Goal: Task Accomplishment & Management: Use online tool/utility

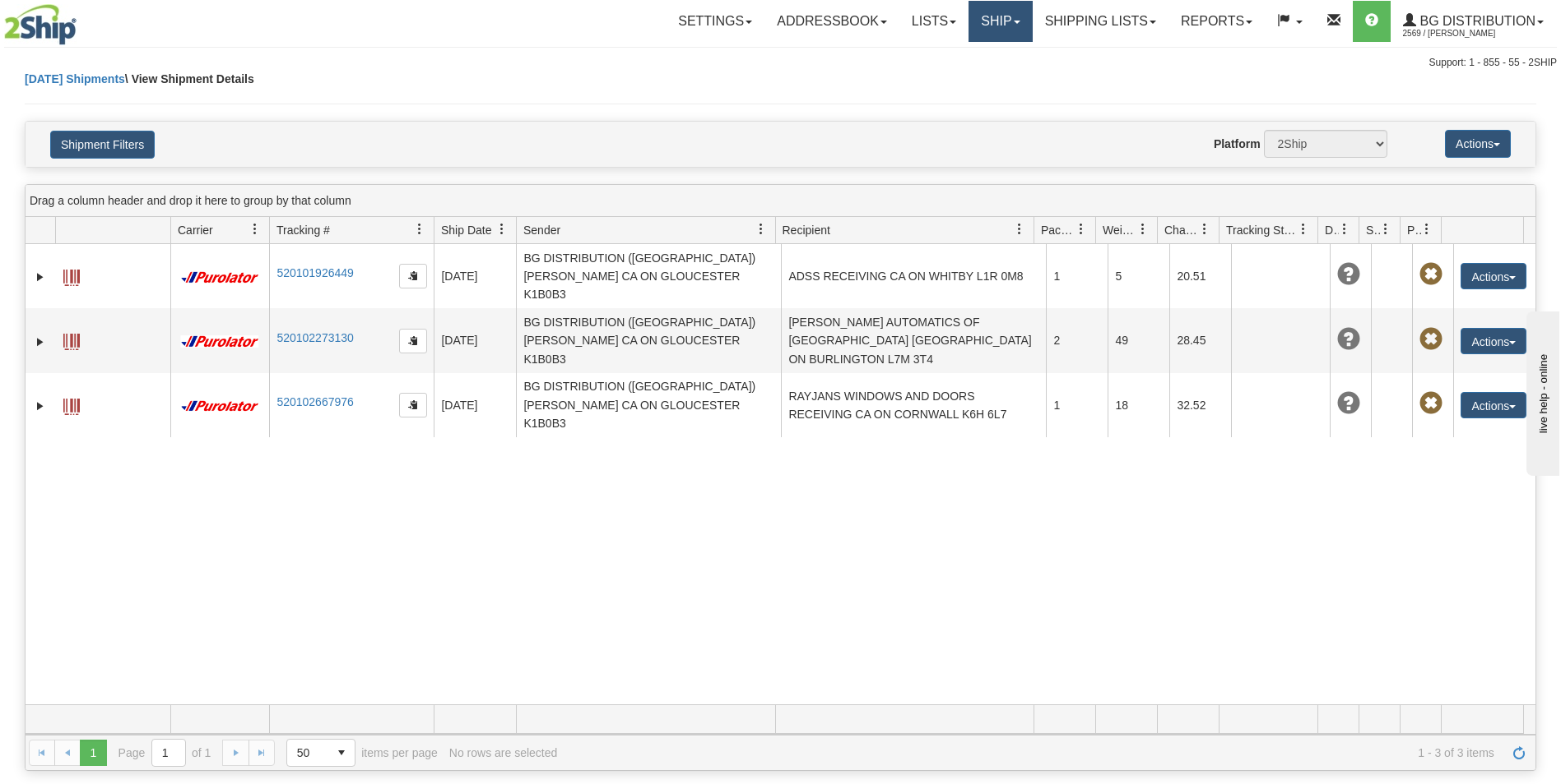
click at [1014, 22] on span at bounding box center [1017, 22] width 7 height 3
click at [980, 58] on link "Ship Screen" at bounding box center [967, 58] width 130 height 22
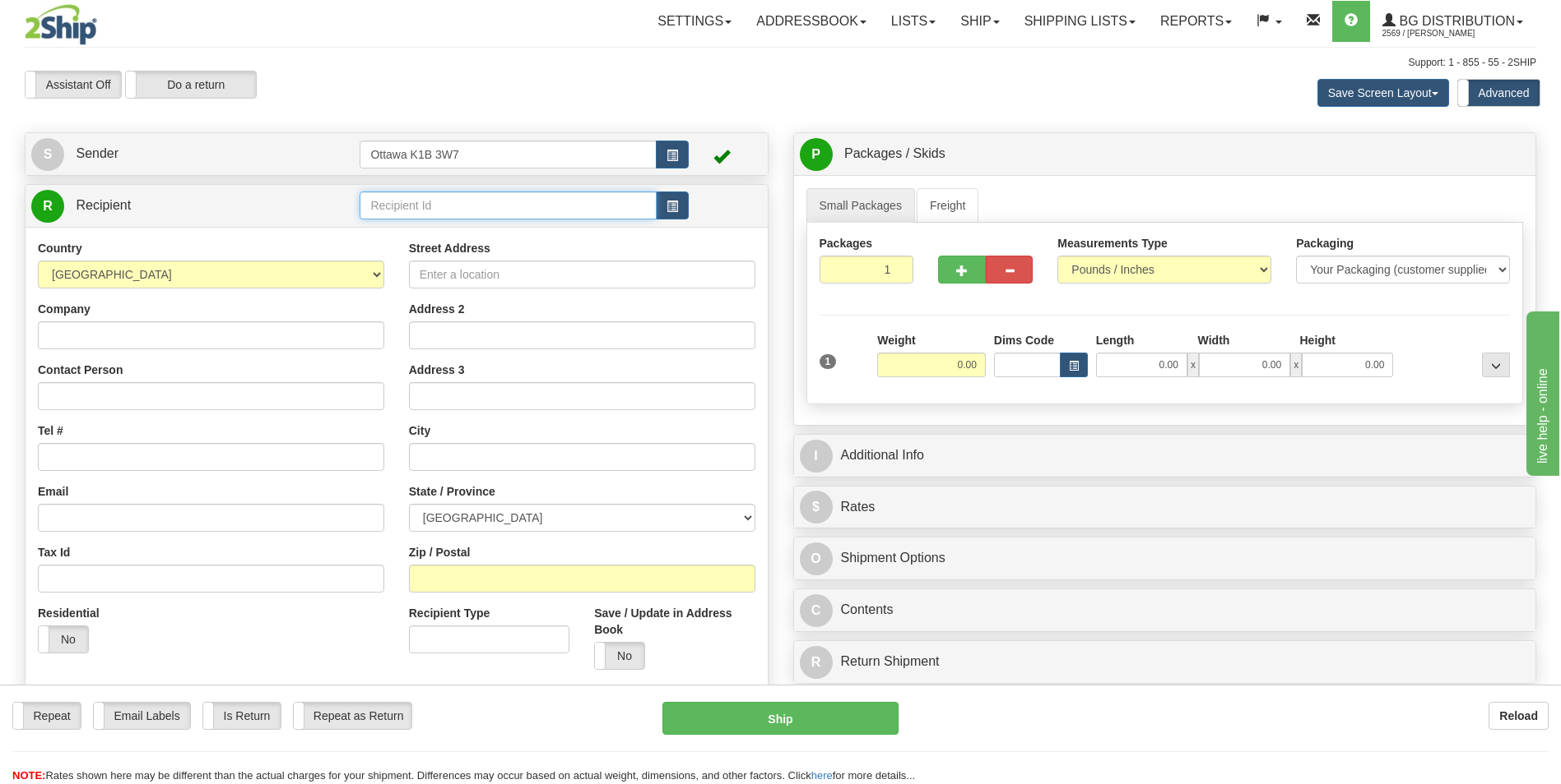
click at [465, 208] on input "text" at bounding box center [507, 206] width 296 height 28
click at [447, 240] on div "910894" at bounding box center [504, 231] width 281 height 18
type input "910894"
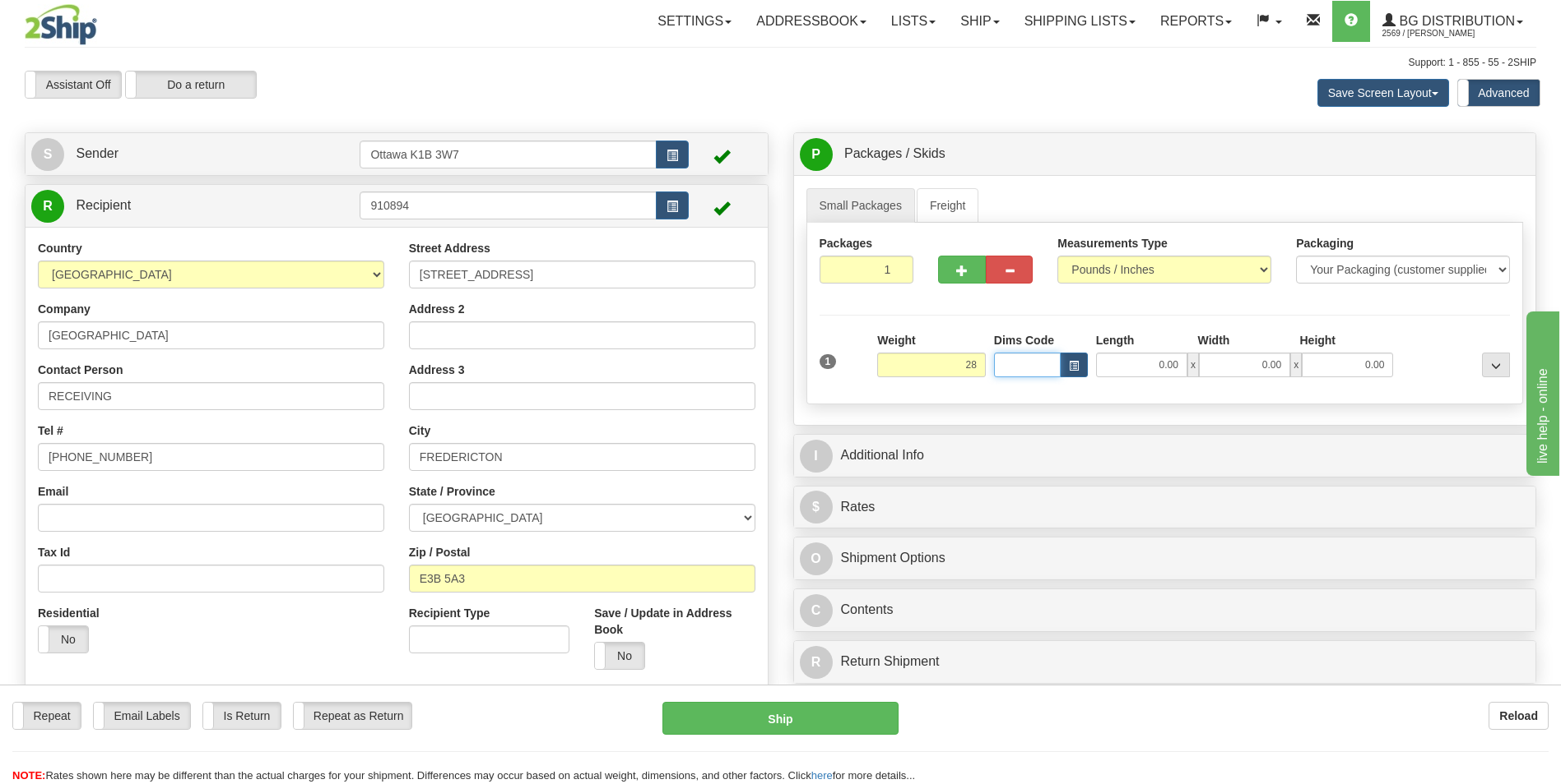
type input "28.00"
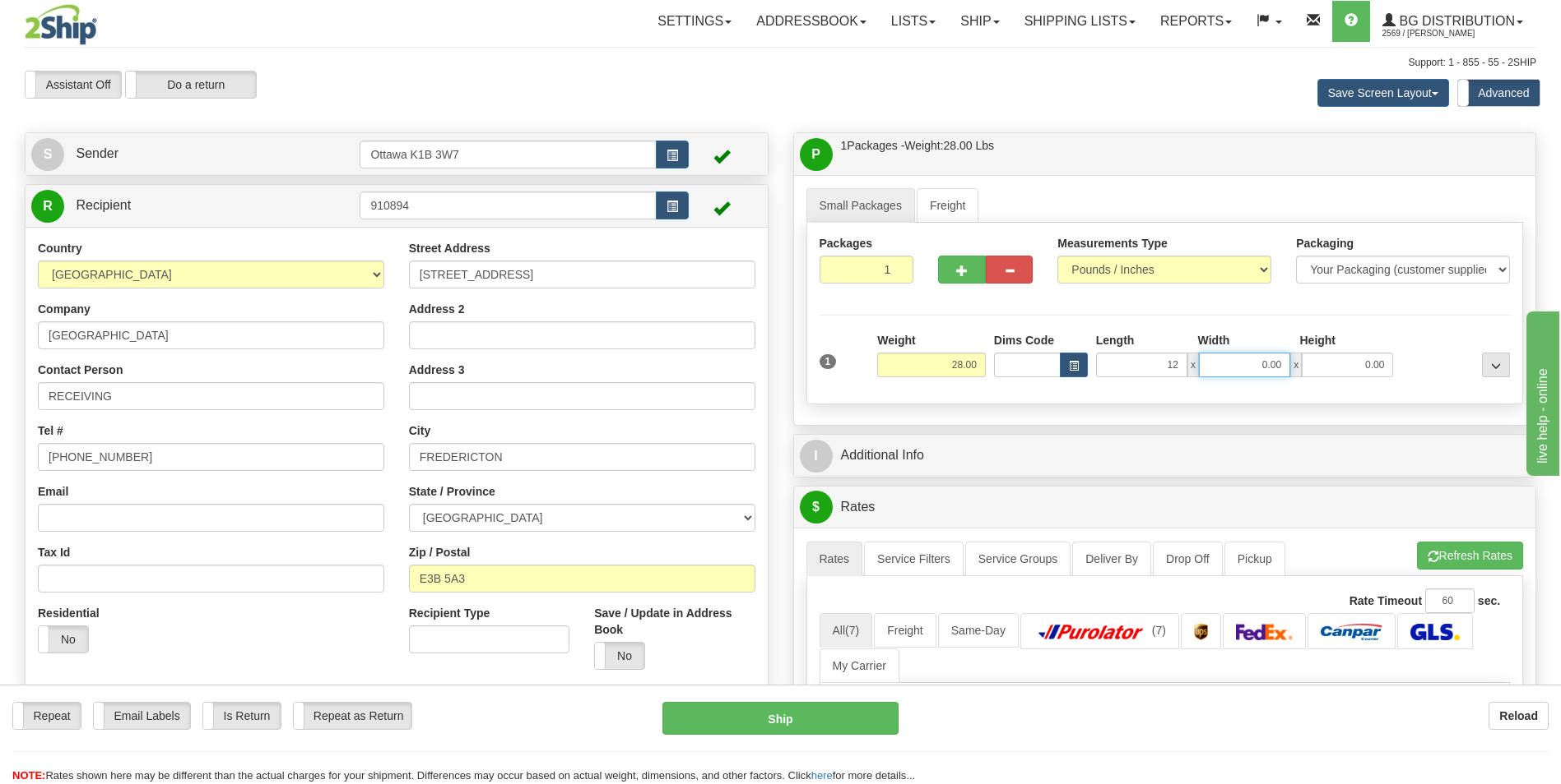
type input "12.00"
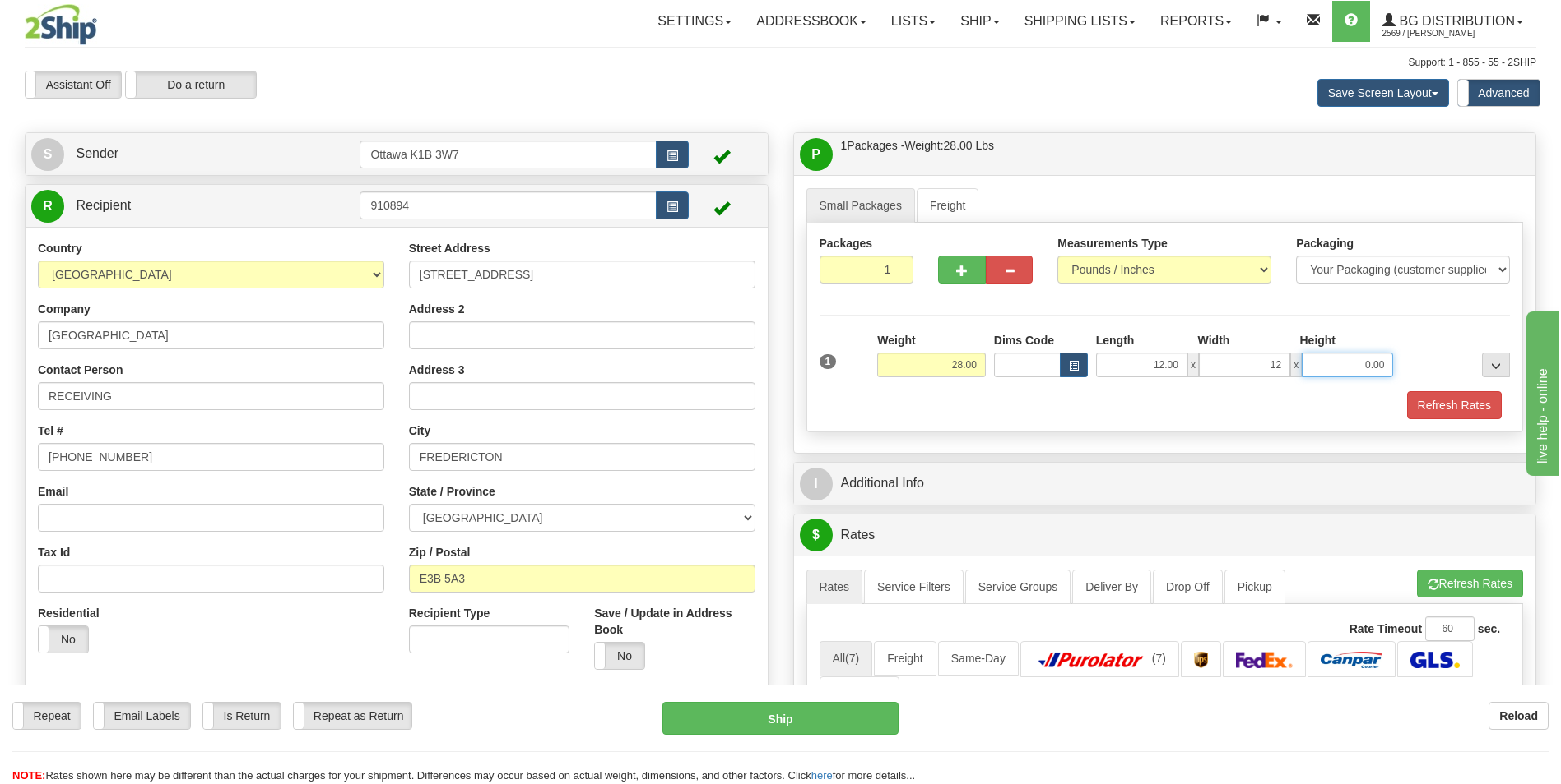
type input "12.00"
click at [1003, 418] on div "Refresh Rates" at bounding box center [1164, 405] width 699 height 28
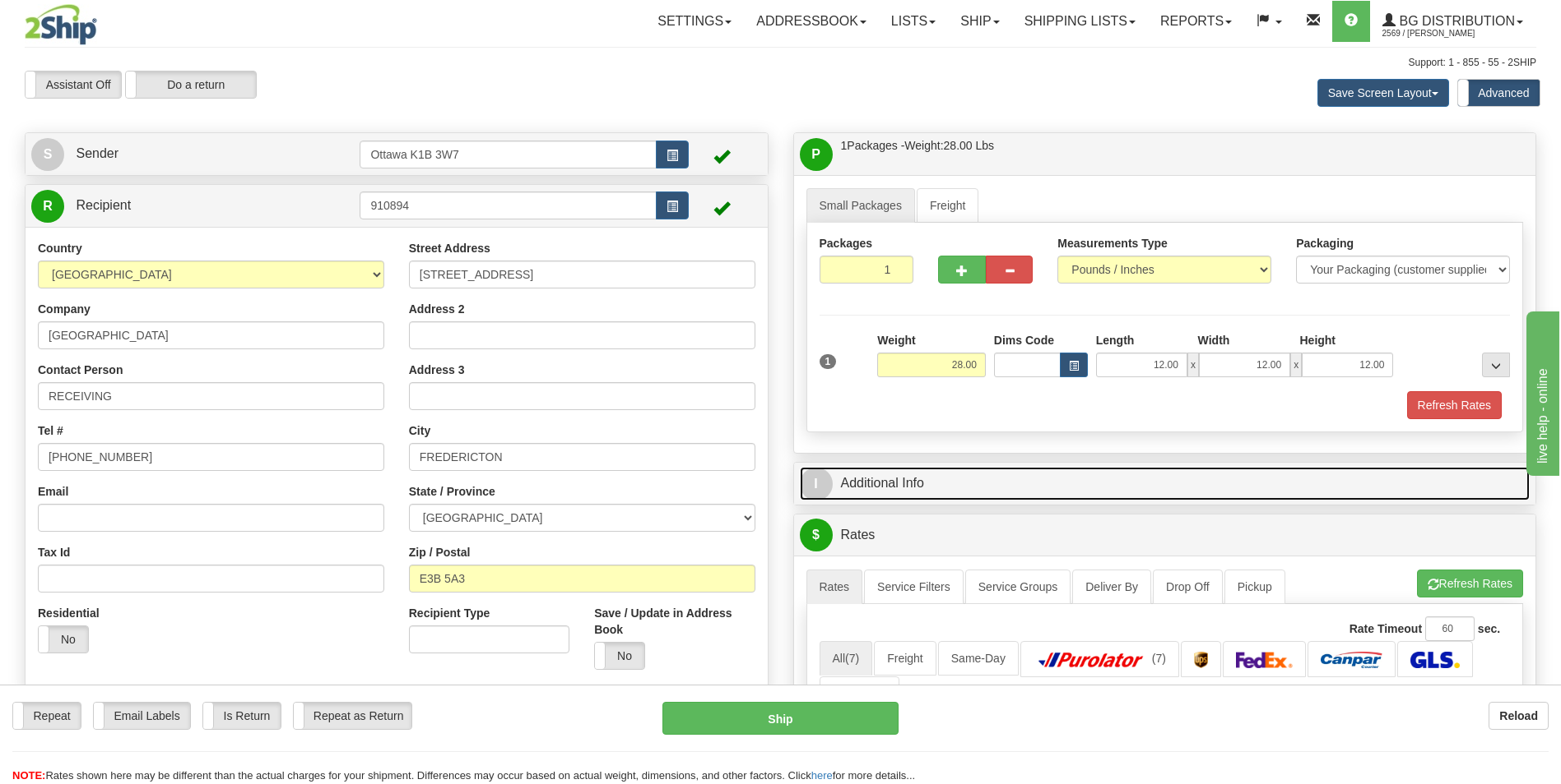
click at [868, 496] on link "I Additional Info" at bounding box center [1164, 484] width 730 height 33
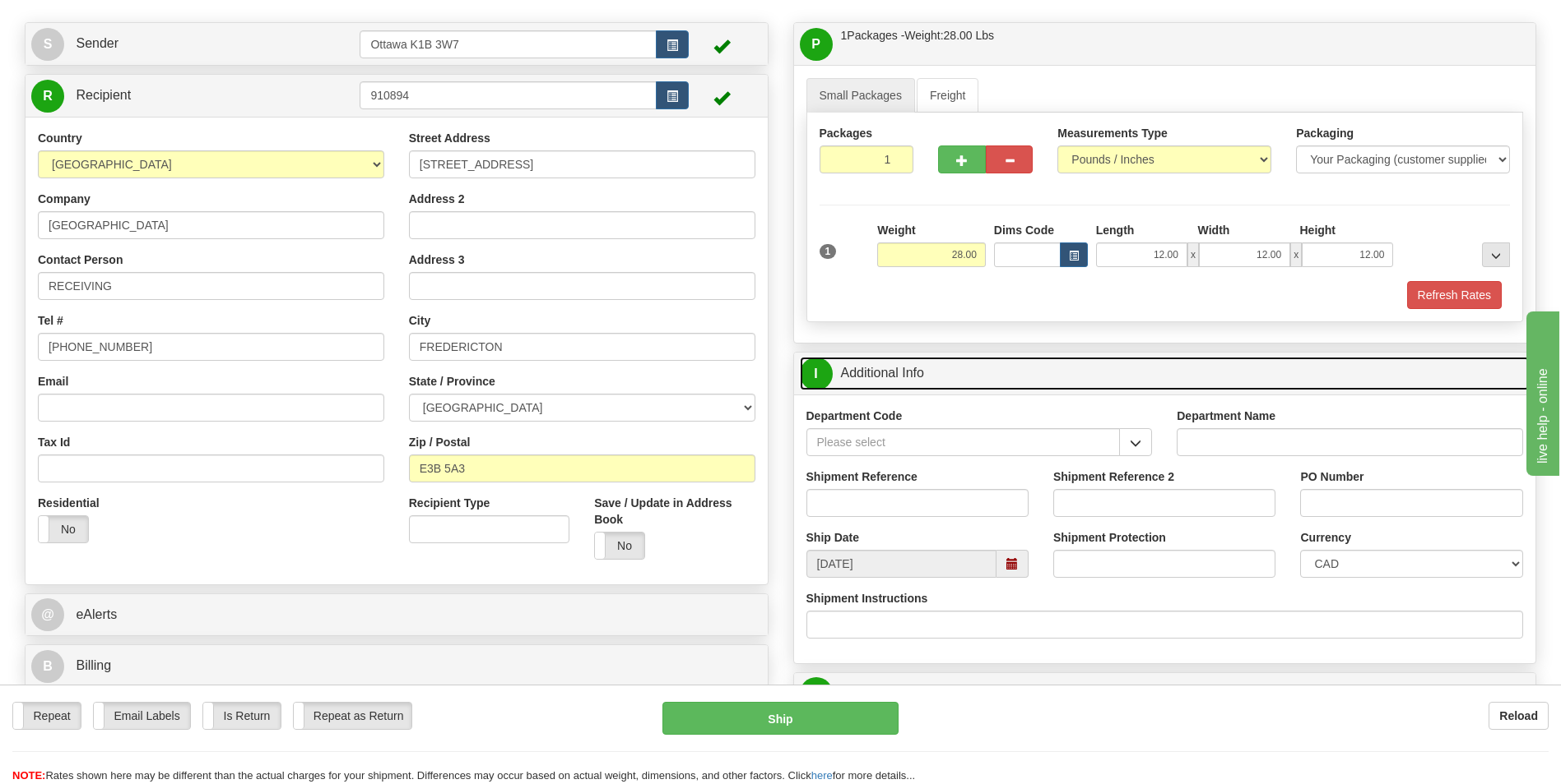
scroll to position [329, 0]
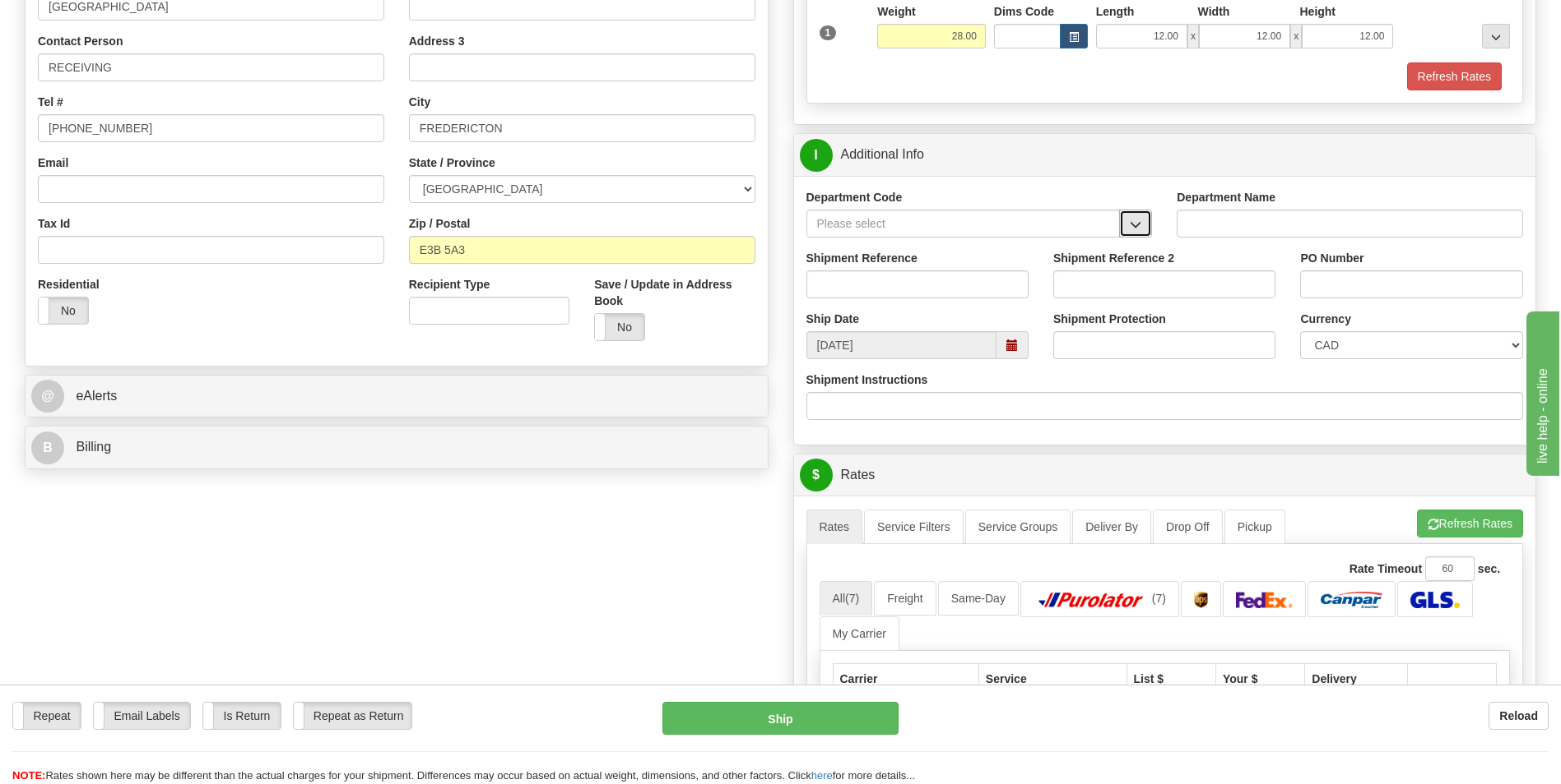
click at [1130, 219] on span "button" at bounding box center [1136, 224] width 12 height 11
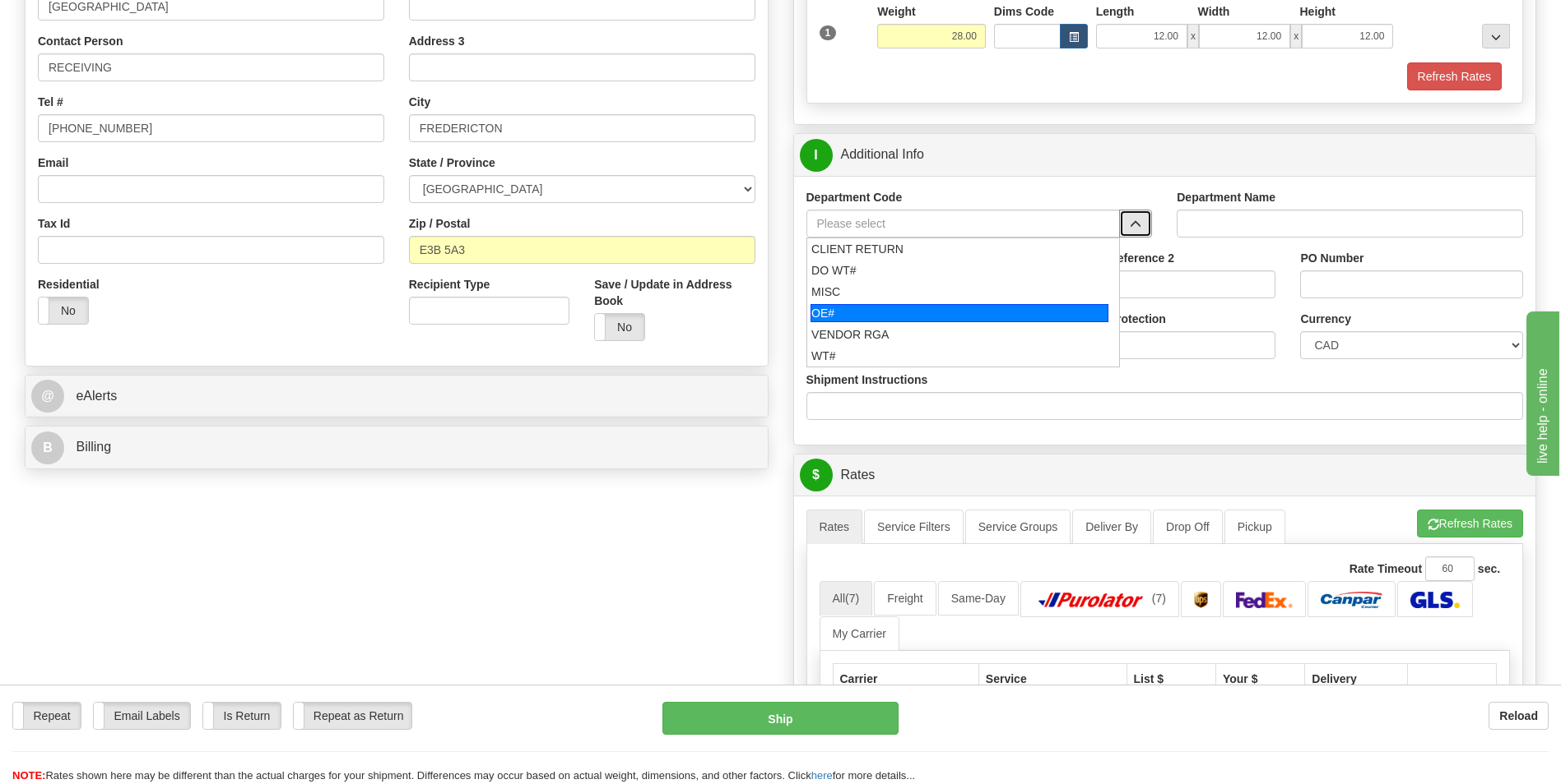
click at [856, 312] on div "OE#" at bounding box center [959, 313] width 298 height 18
type input "OE#"
type input "ORDERS"
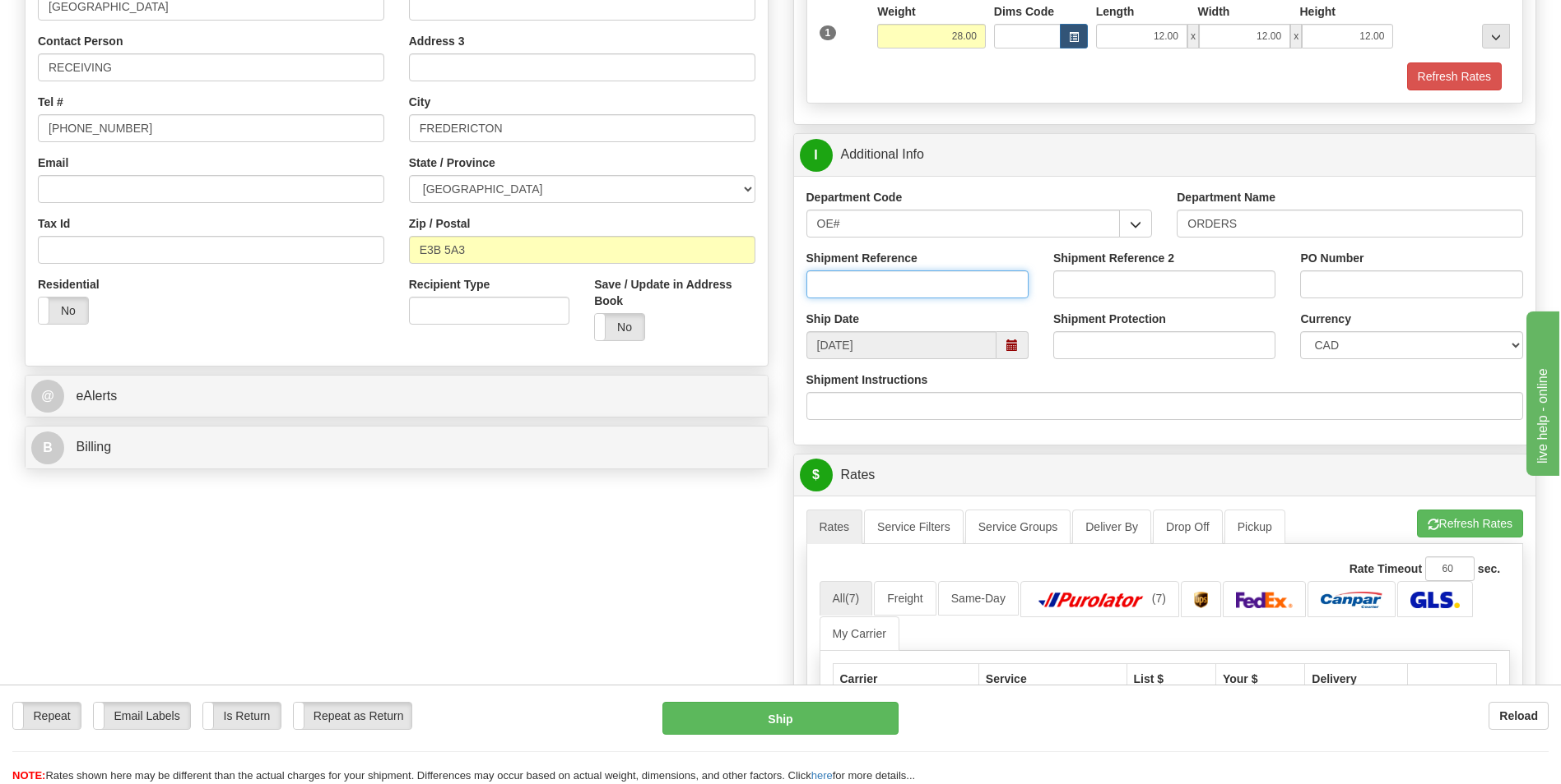
click at [899, 285] on input "Shipment Reference" at bounding box center [917, 284] width 222 height 28
type input "10205506-00"
click at [1419, 289] on input "PO Number" at bounding box center [1411, 284] width 222 height 28
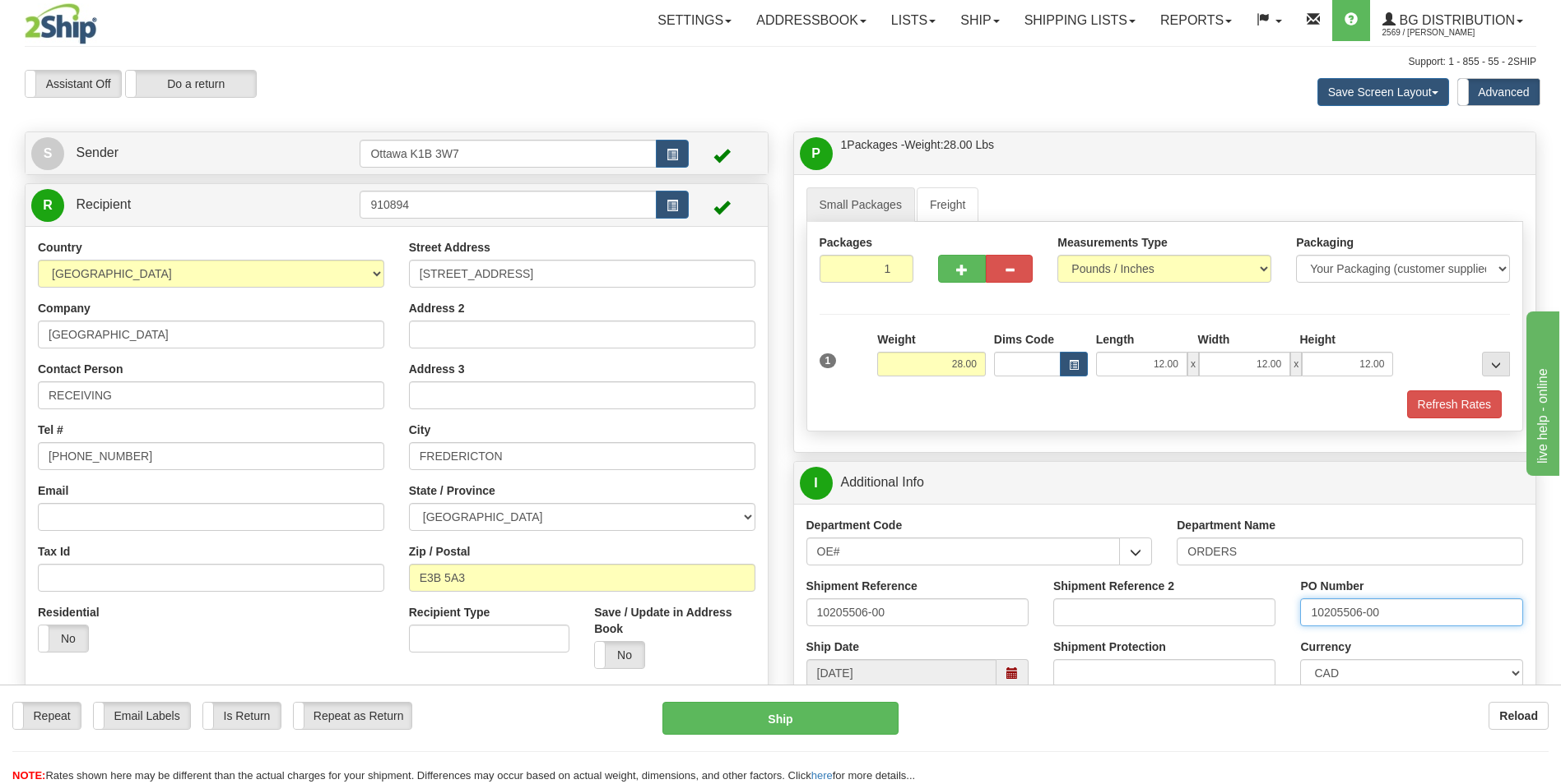
scroll to position [0, 0]
type input "10205506-00"
click at [971, 274] on button "button" at bounding box center [962, 270] width 47 height 28
type input "2"
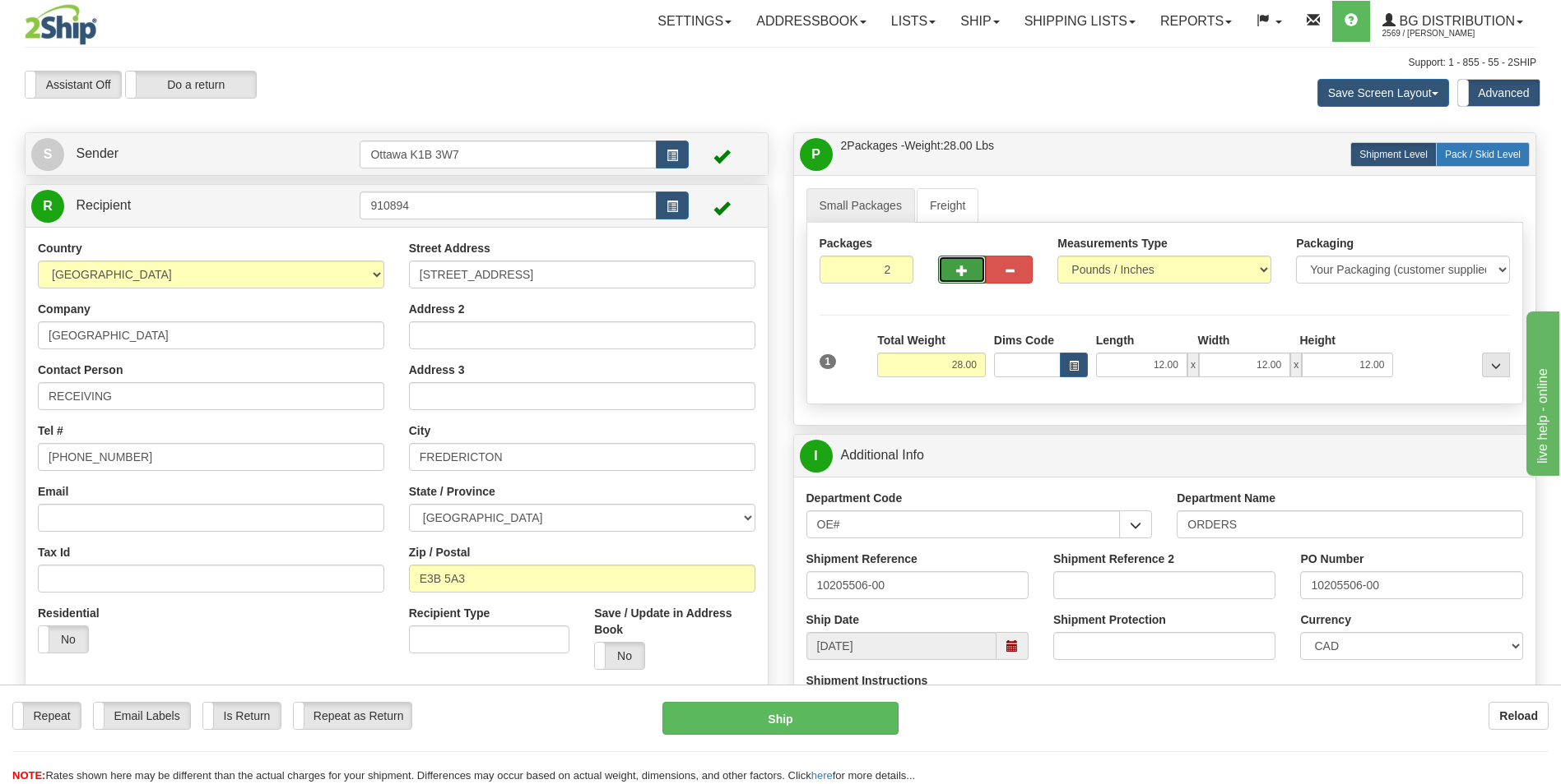
click at [1489, 156] on span "Pack / Skid Level" at bounding box center [1482, 154] width 76 height 12
radio input "true"
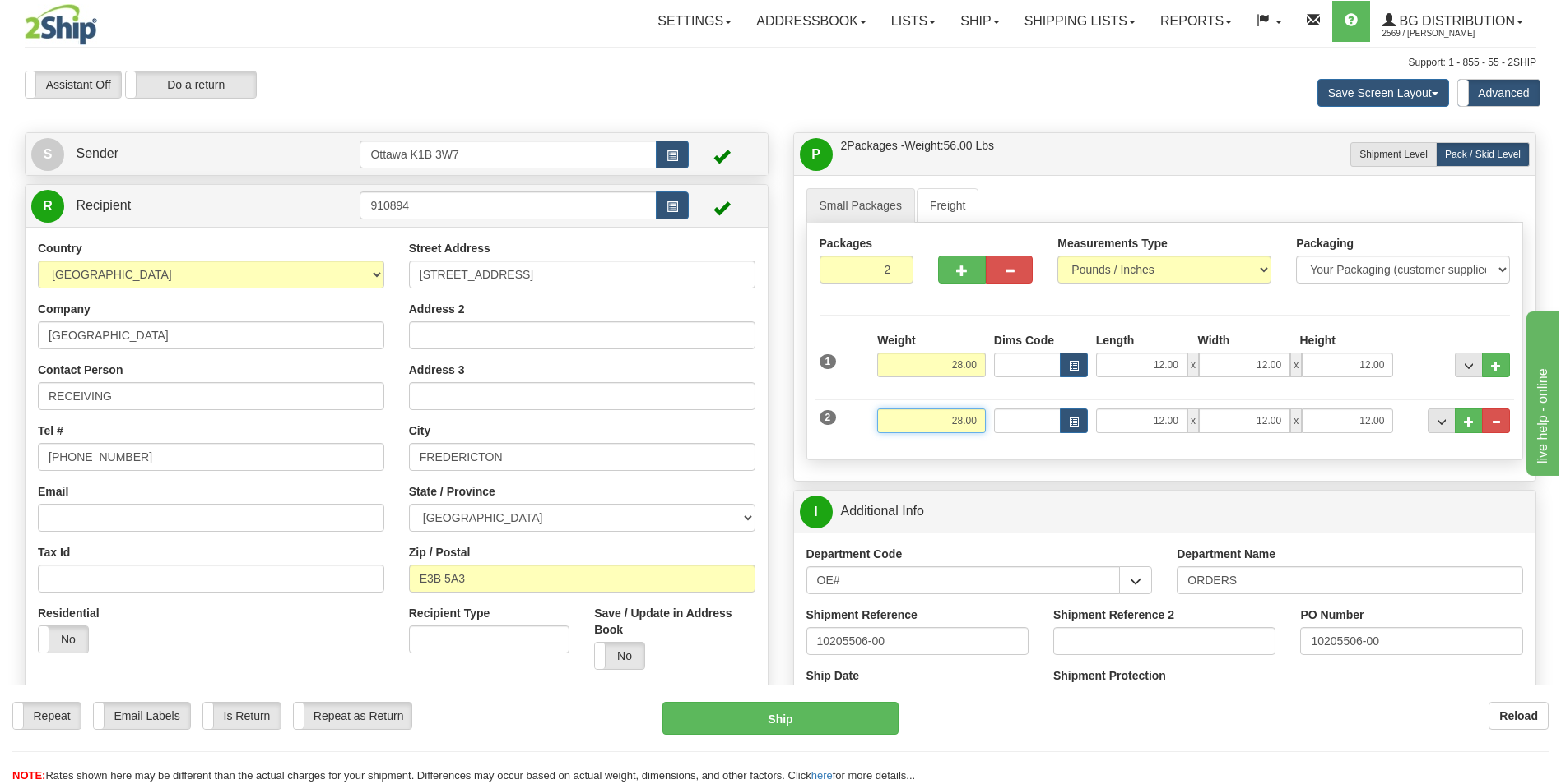
drag, startPoint x: 932, startPoint y: 418, endPoint x: 993, endPoint y: 419, distance: 61.0
click at [993, 419] on div "2 Weight 28.00 Dims Code Length Width Height" at bounding box center [1164, 419] width 699 height 55
click at [1146, 423] on input "12.00" at bounding box center [1141, 420] width 92 height 25
type input "27.00"
drag, startPoint x: 1146, startPoint y: 423, endPoint x: 1212, endPoint y: 413, distance: 66.8
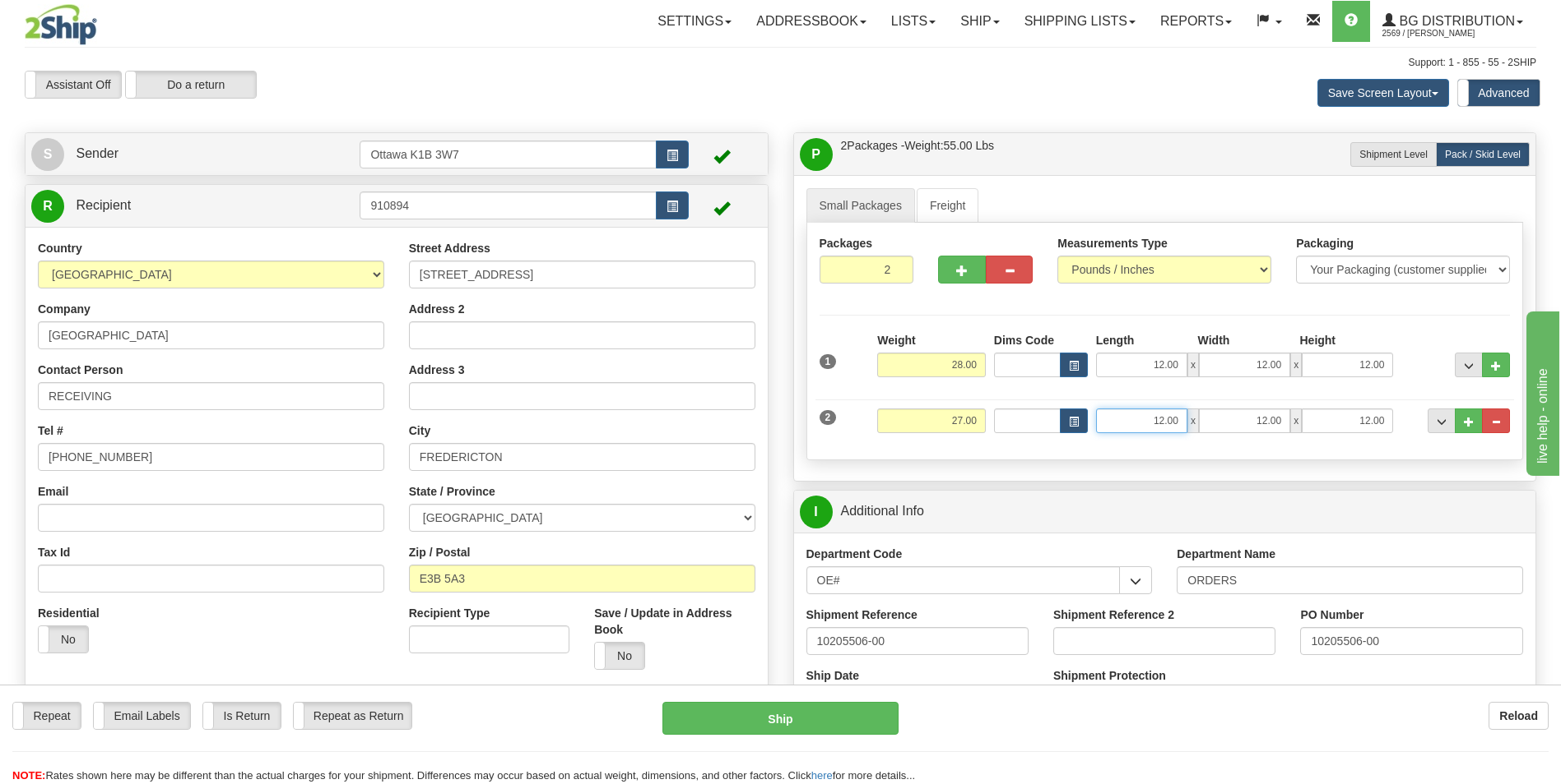
click at [1212, 413] on div "12.00 x 12.00 x 12.00" at bounding box center [1244, 420] width 298 height 25
type input "19.00"
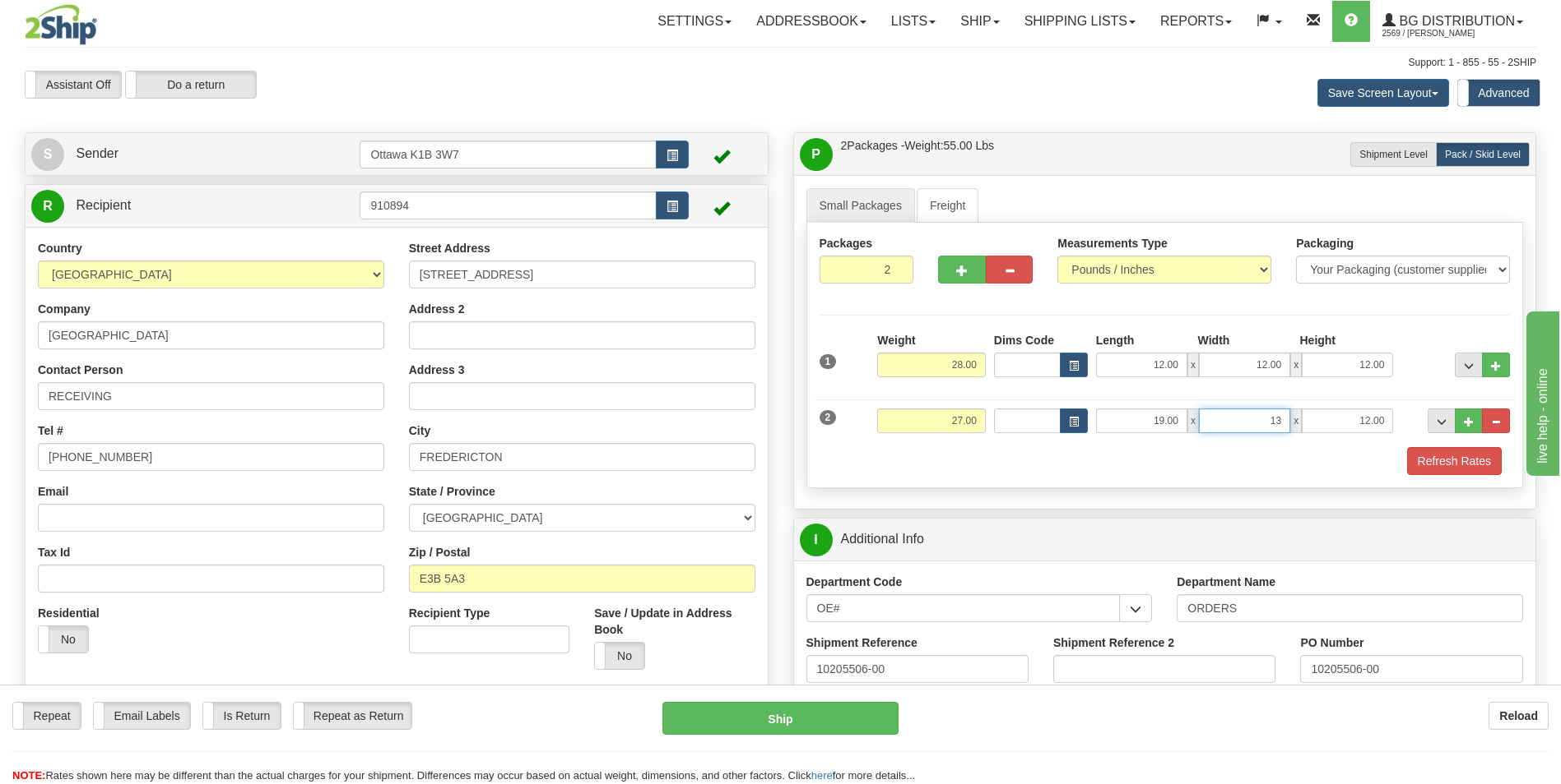
type input "13.00"
type input "11.50"
click at [1034, 458] on div "Refresh Rates" at bounding box center [1164, 461] width 699 height 28
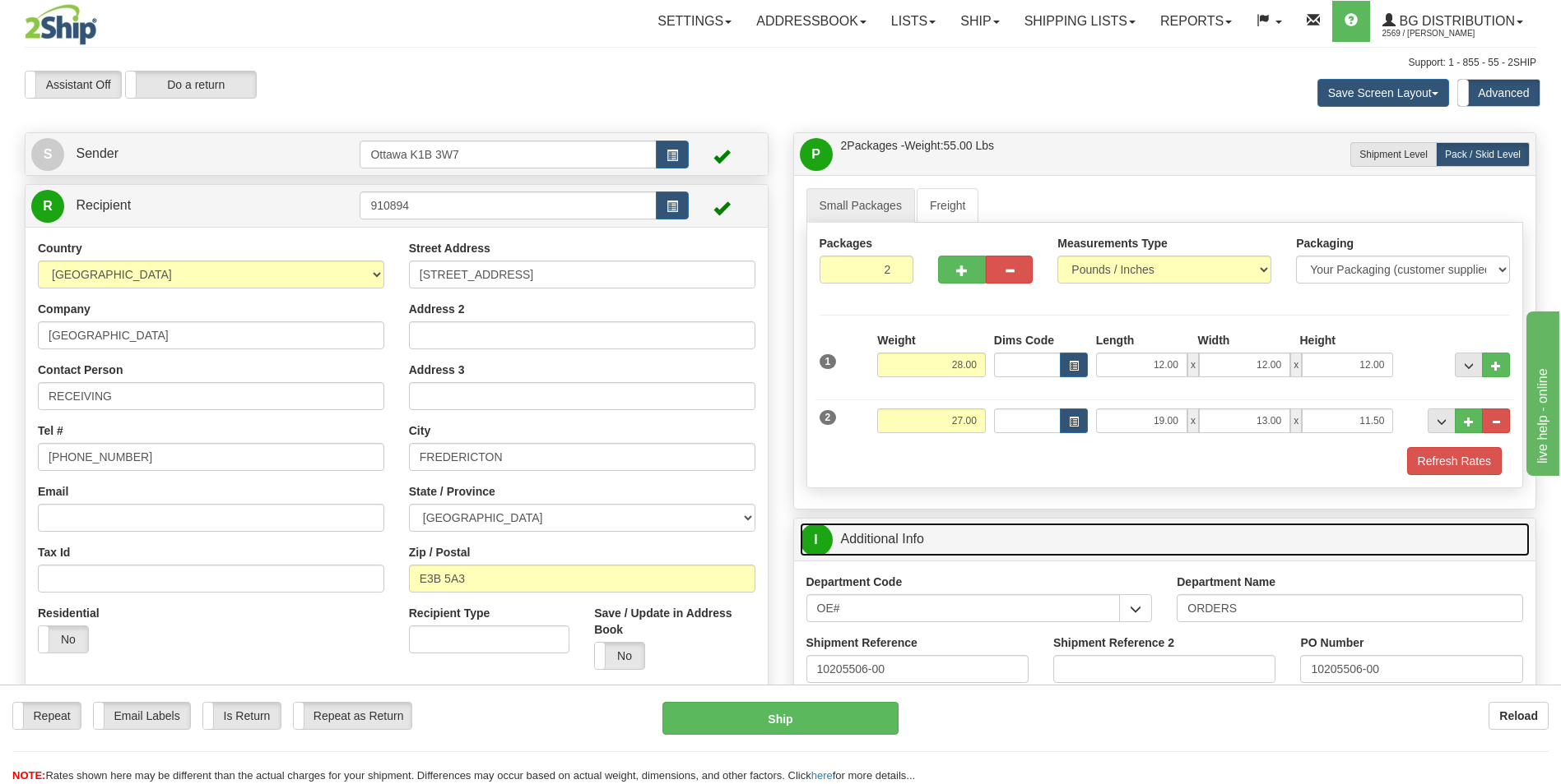
click at [925, 539] on link "I Additional Info" at bounding box center [1164, 540] width 730 height 33
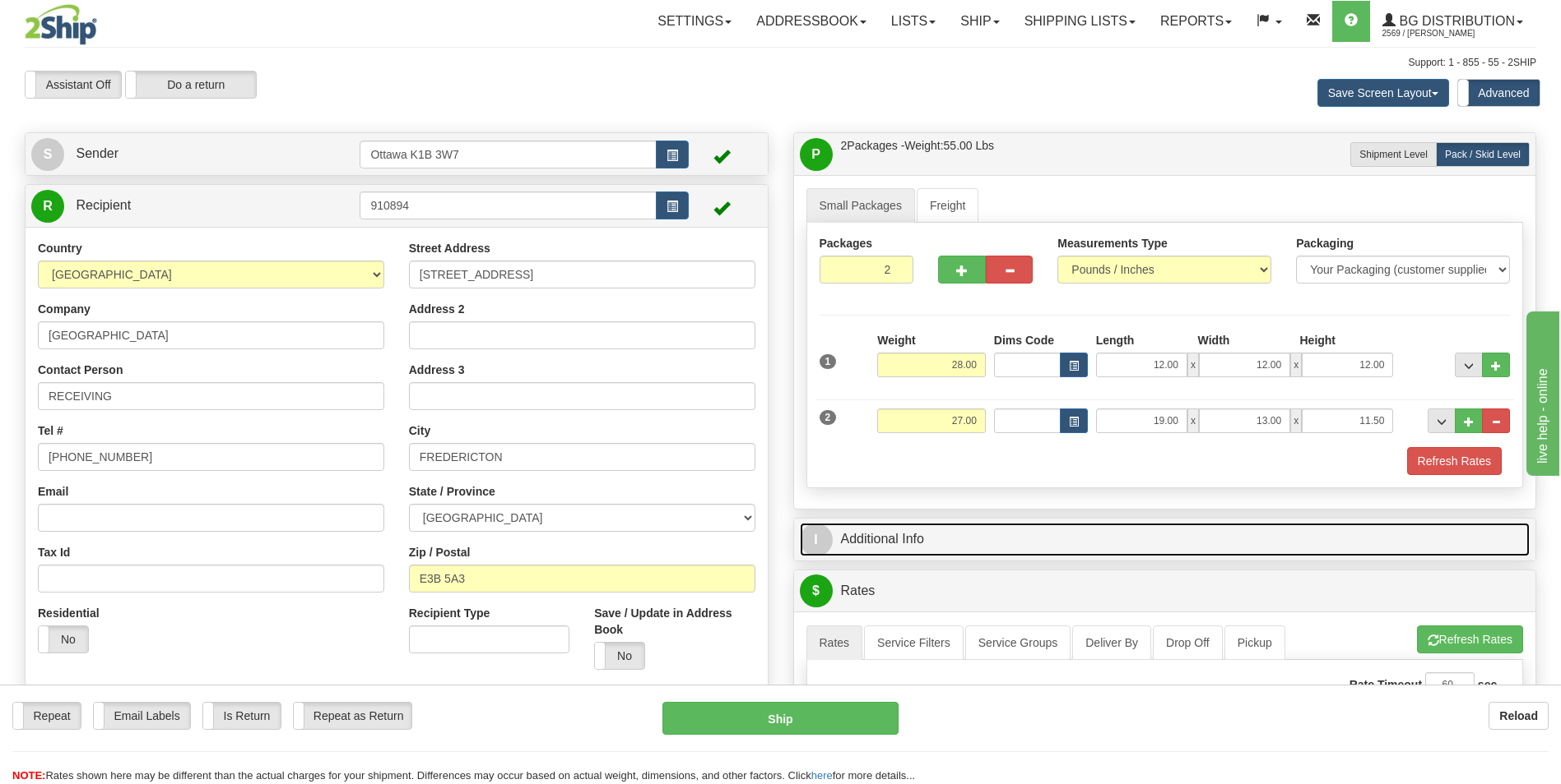
click at [945, 538] on link "I Additional Info" at bounding box center [1164, 540] width 730 height 33
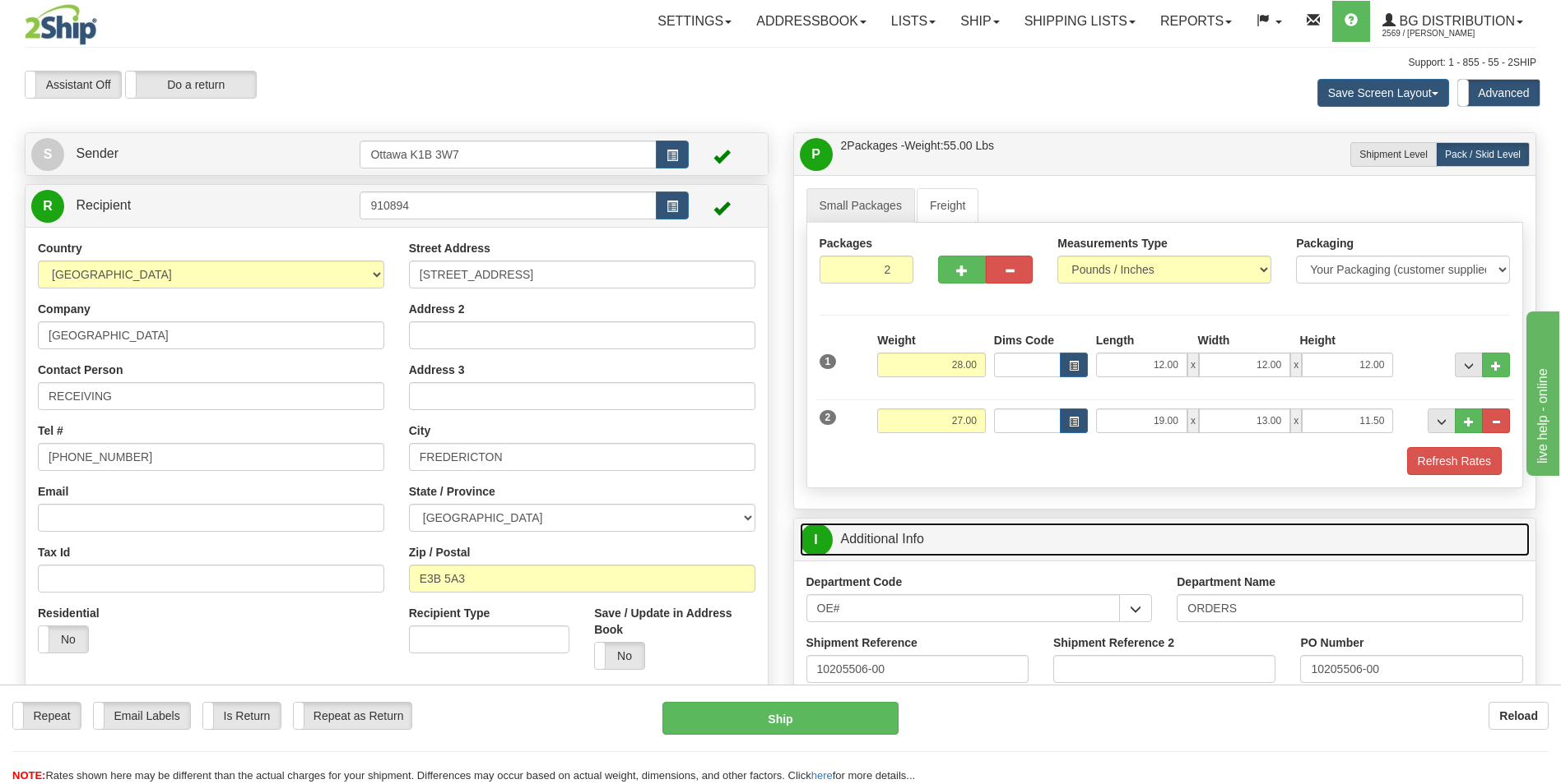
click at [927, 550] on link "I Additional Info" at bounding box center [1164, 540] width 730 height 33
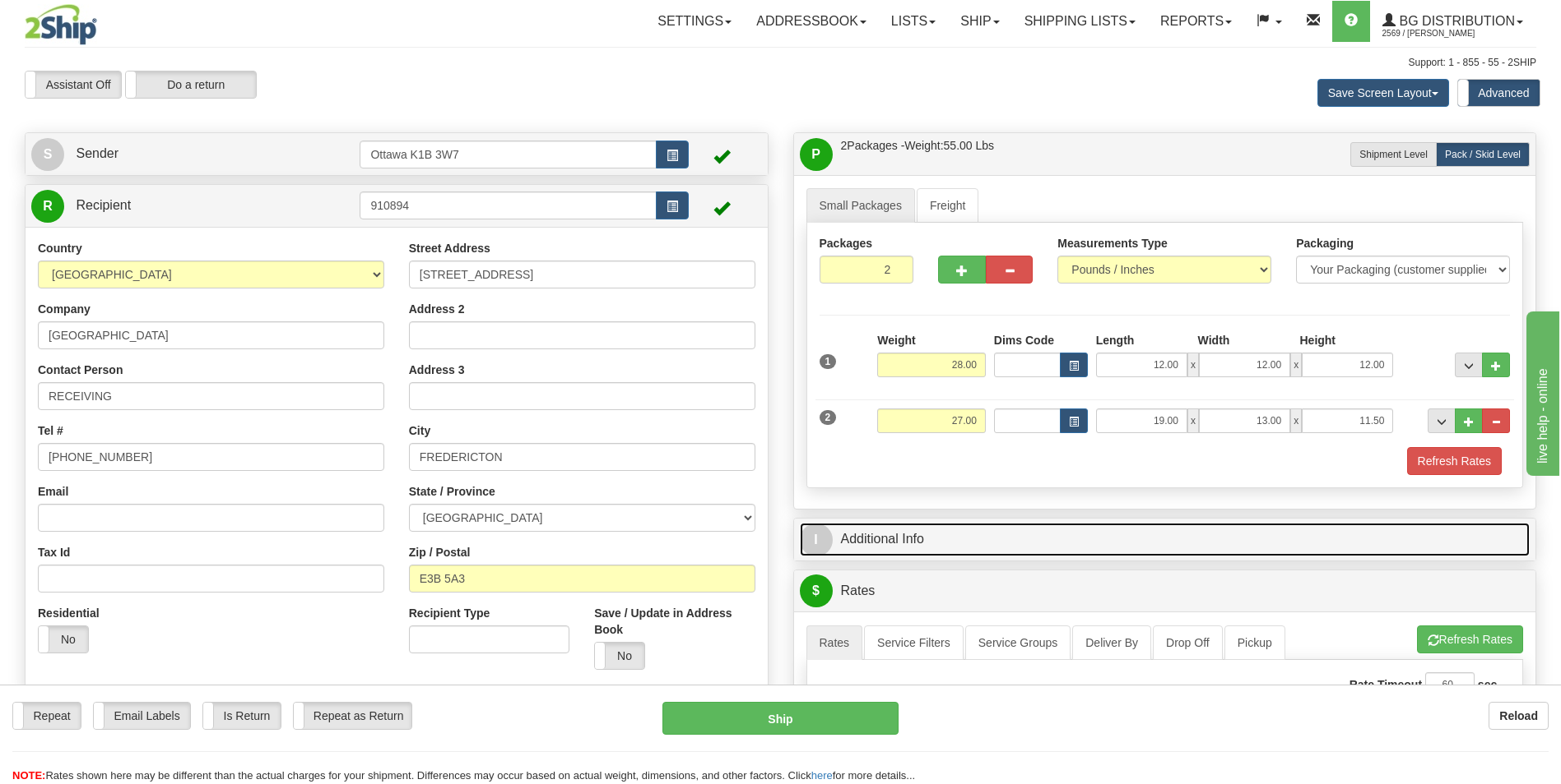
click at [922, 534] on link "I Additional Info" at bounding box center [1164, 540] width 730 height 33
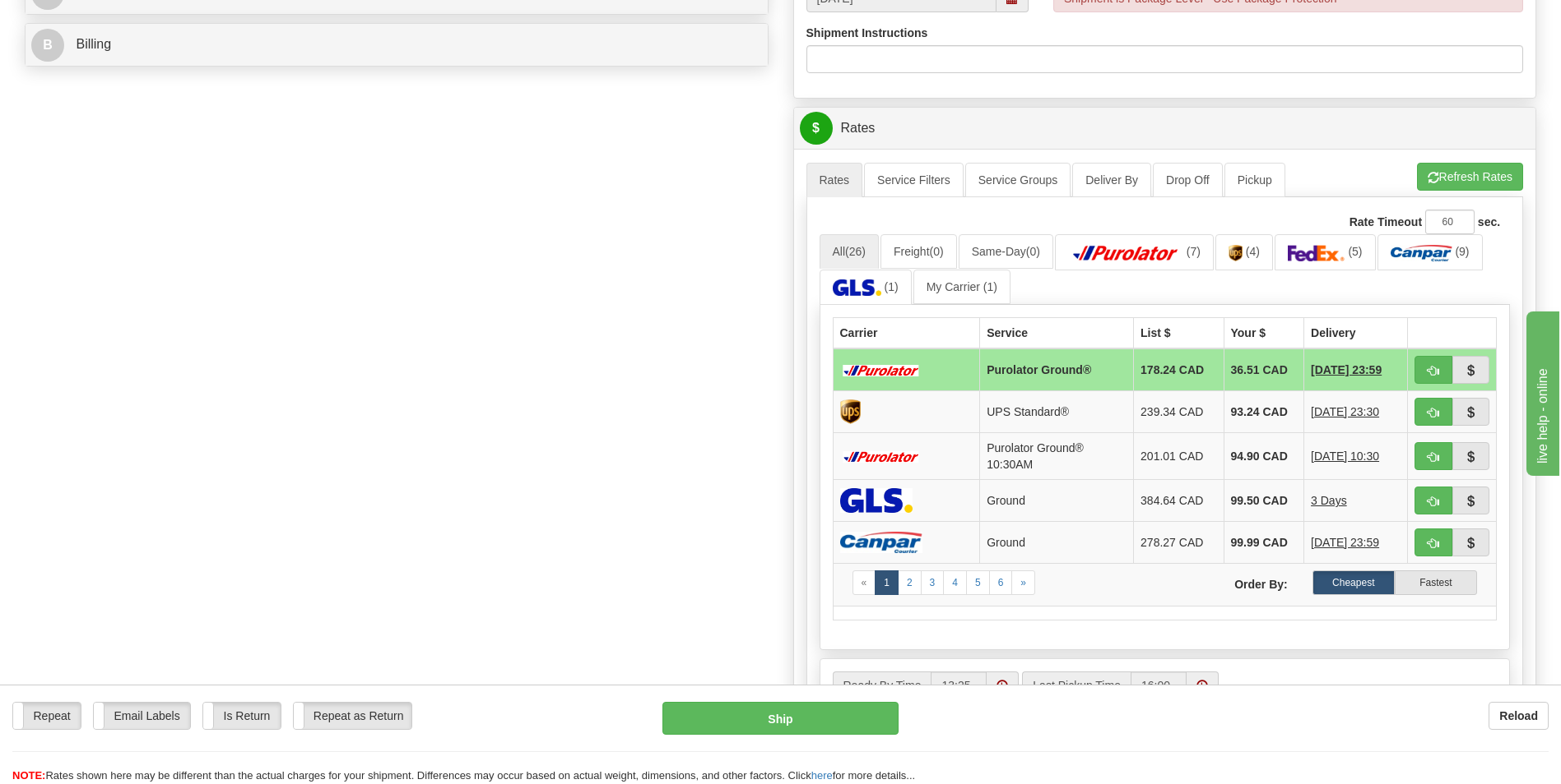
scroll to position [740, 0]
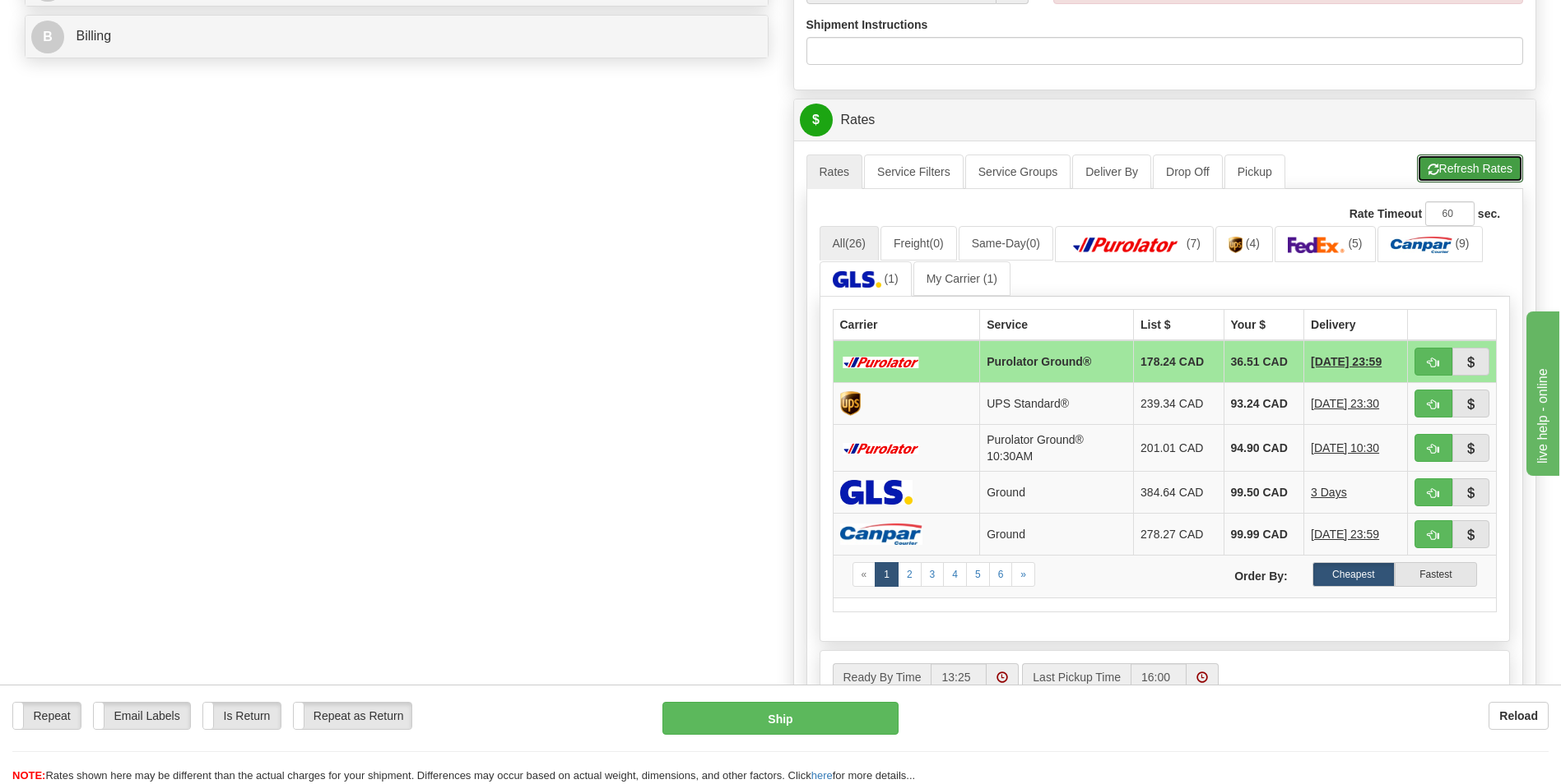
click at [1486, 162] on button "Refresh Rates" at bounding box center [1469, 168] width 106 height 28
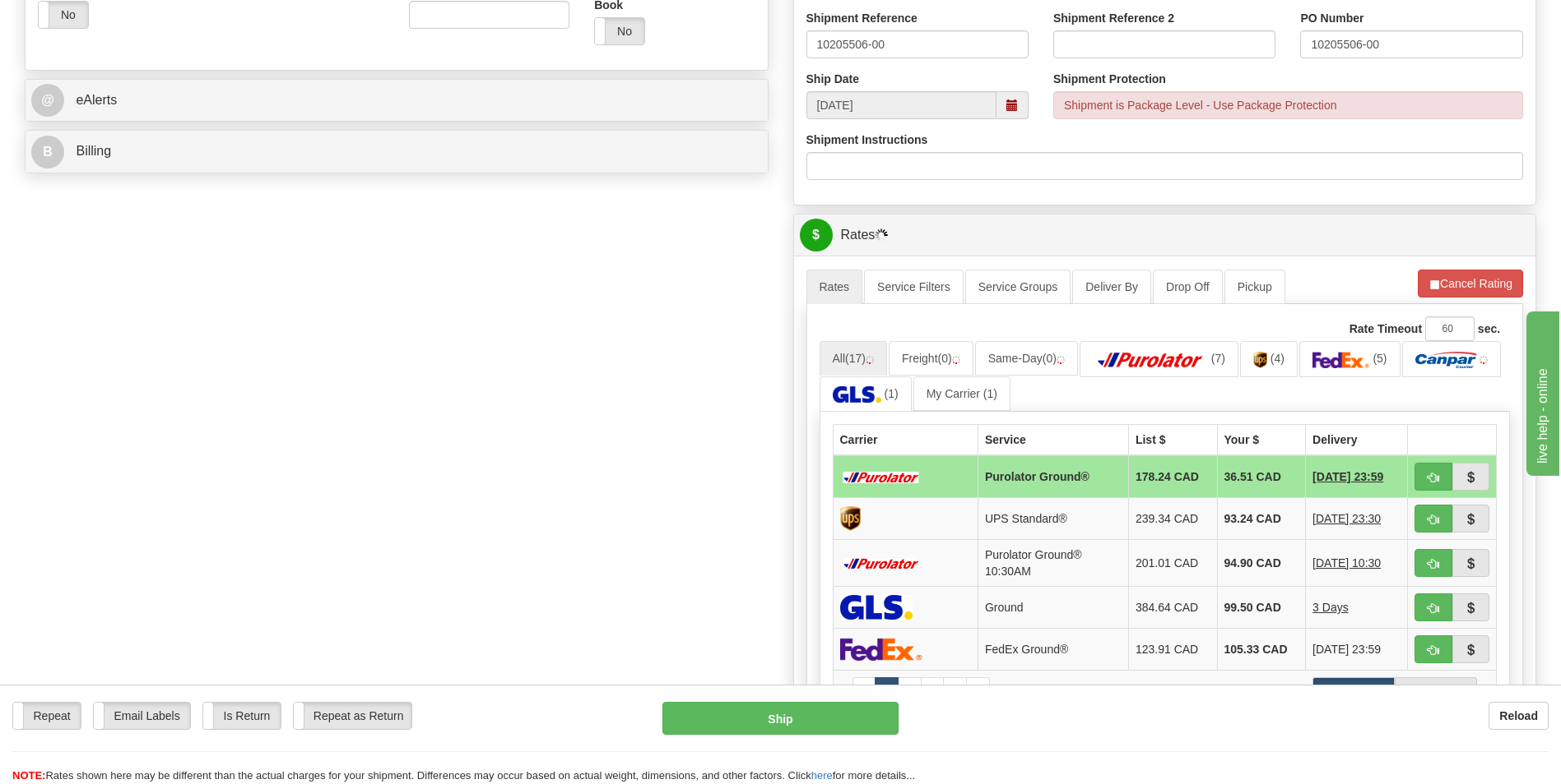
scroll to position [410, 0]
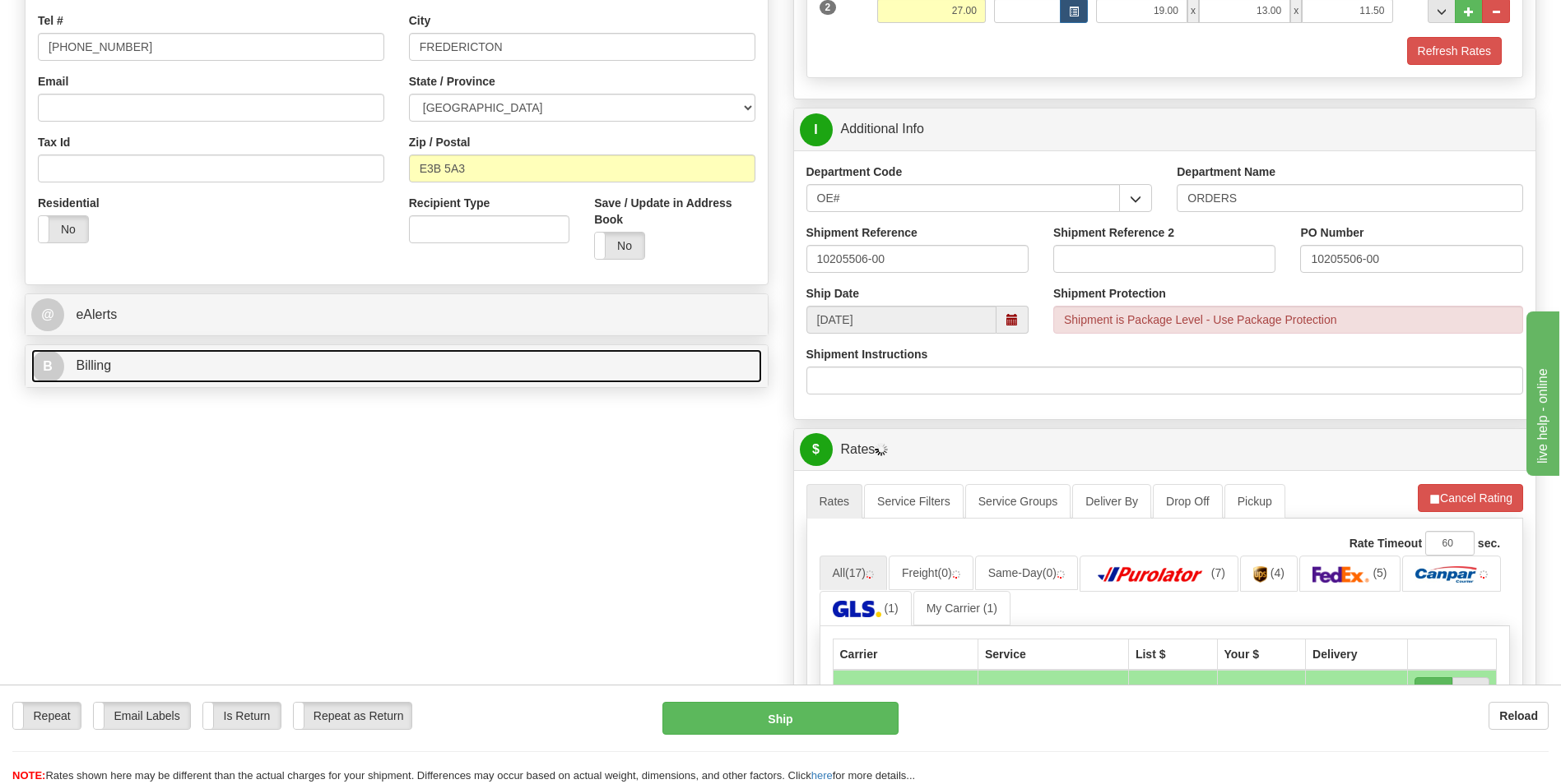
click at [167, 363] on link "B Billing" at bounding box center [397, 366] width 730 height 33
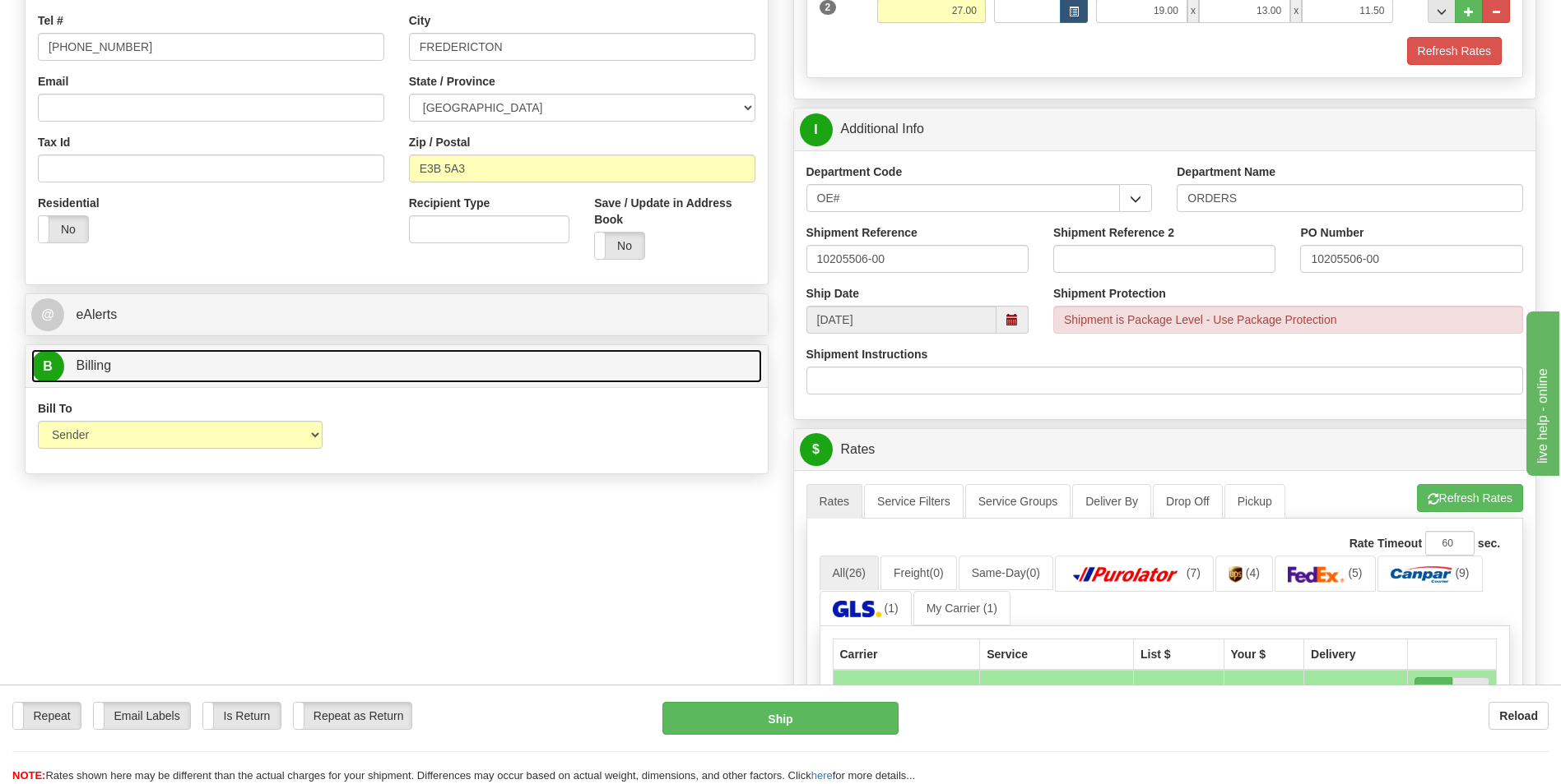
click at [129, 359] on link "B Billing" at bounding box center [397, 366] width 730 height 33
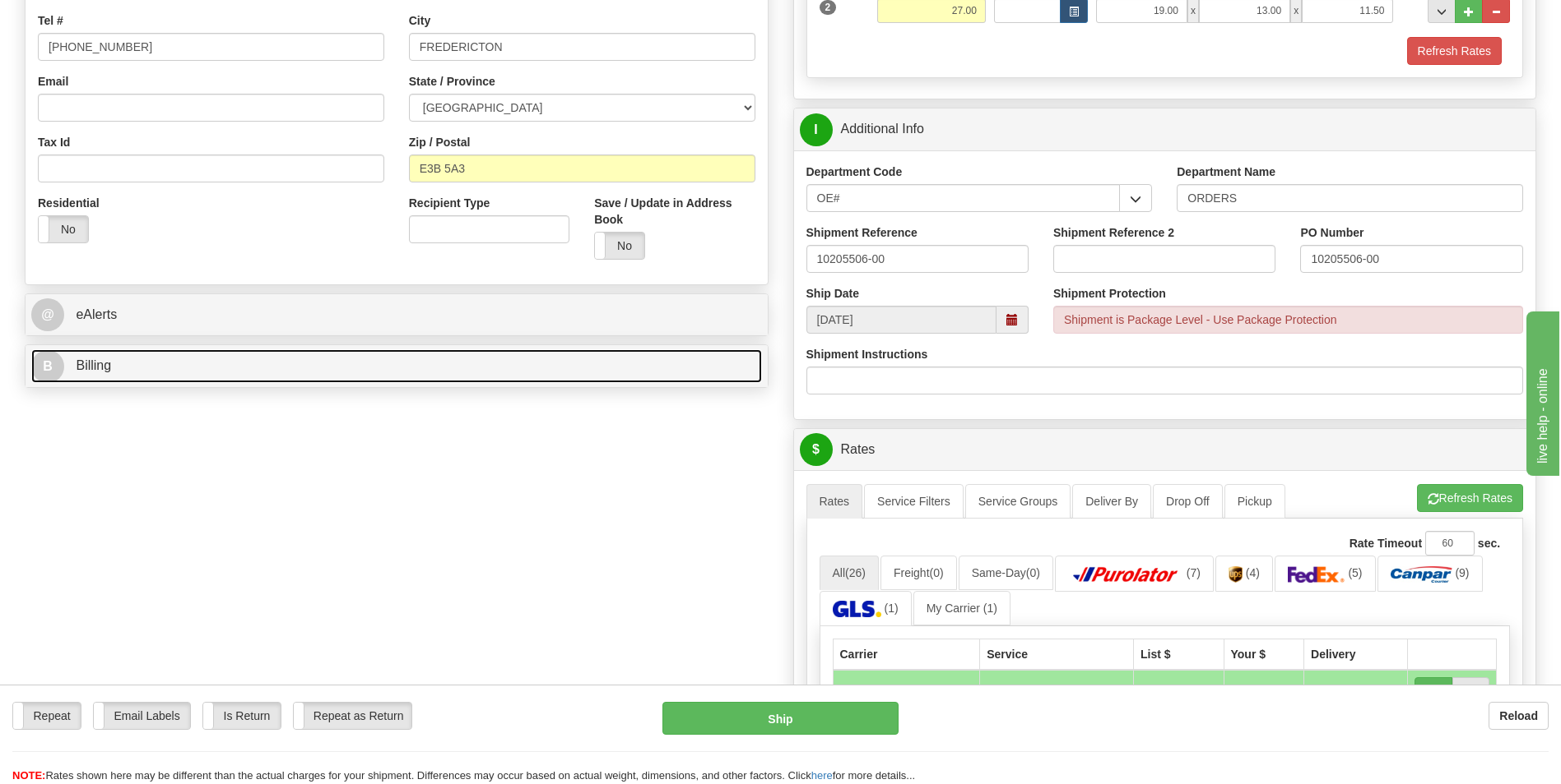
click at [136, 366] on link "B Billing" at bounding box center [397, 366] width 730 height 33
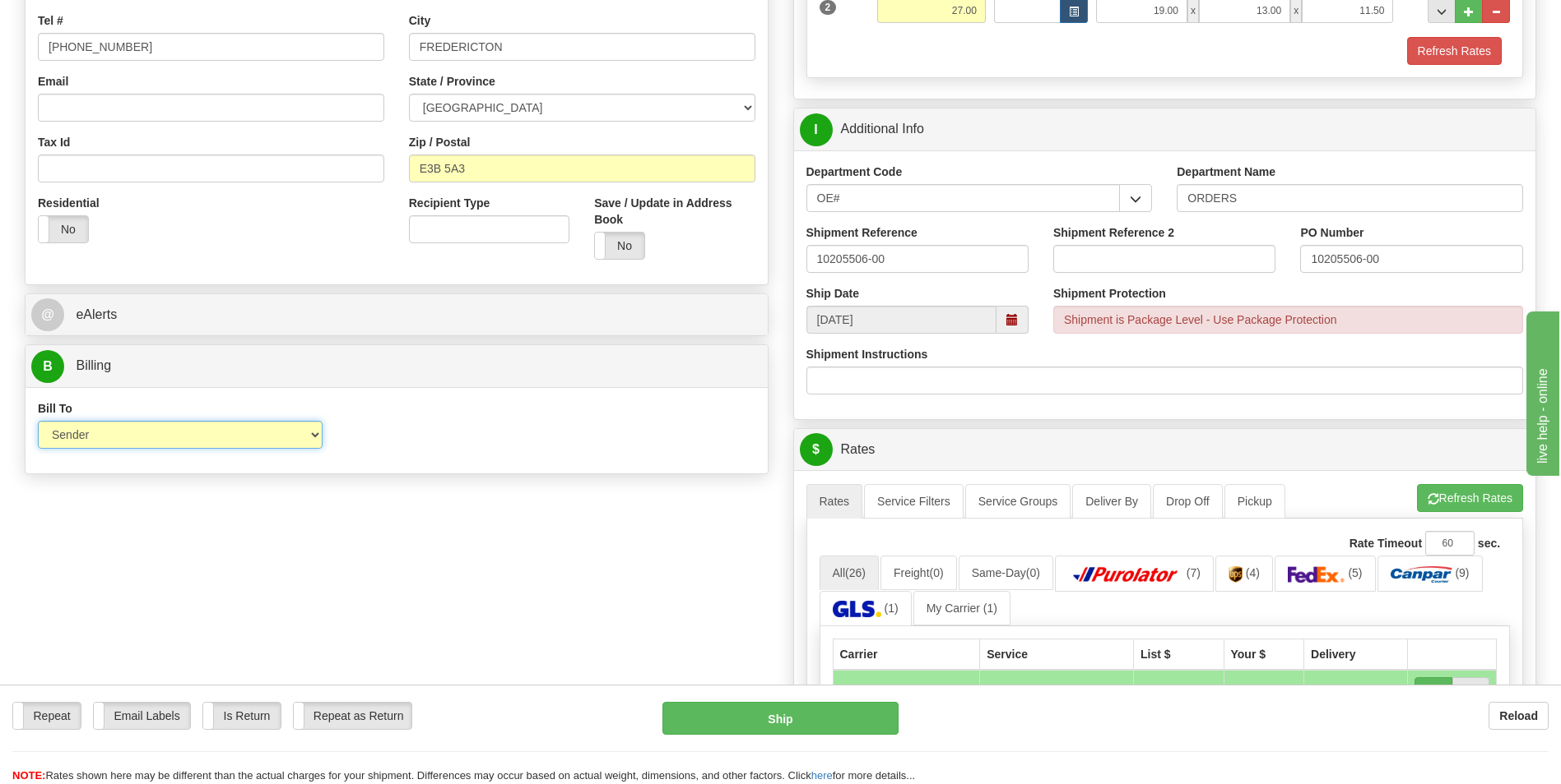
click at [277, 434] on select "Sender Recipient Third Party Collect" at bounding box center [179, 435] width 284 height 28
select select "2"
click at [37, 421] on select "Sender Recipient Third Party Collect" at bounding box center [179, 435] width 284 height 28
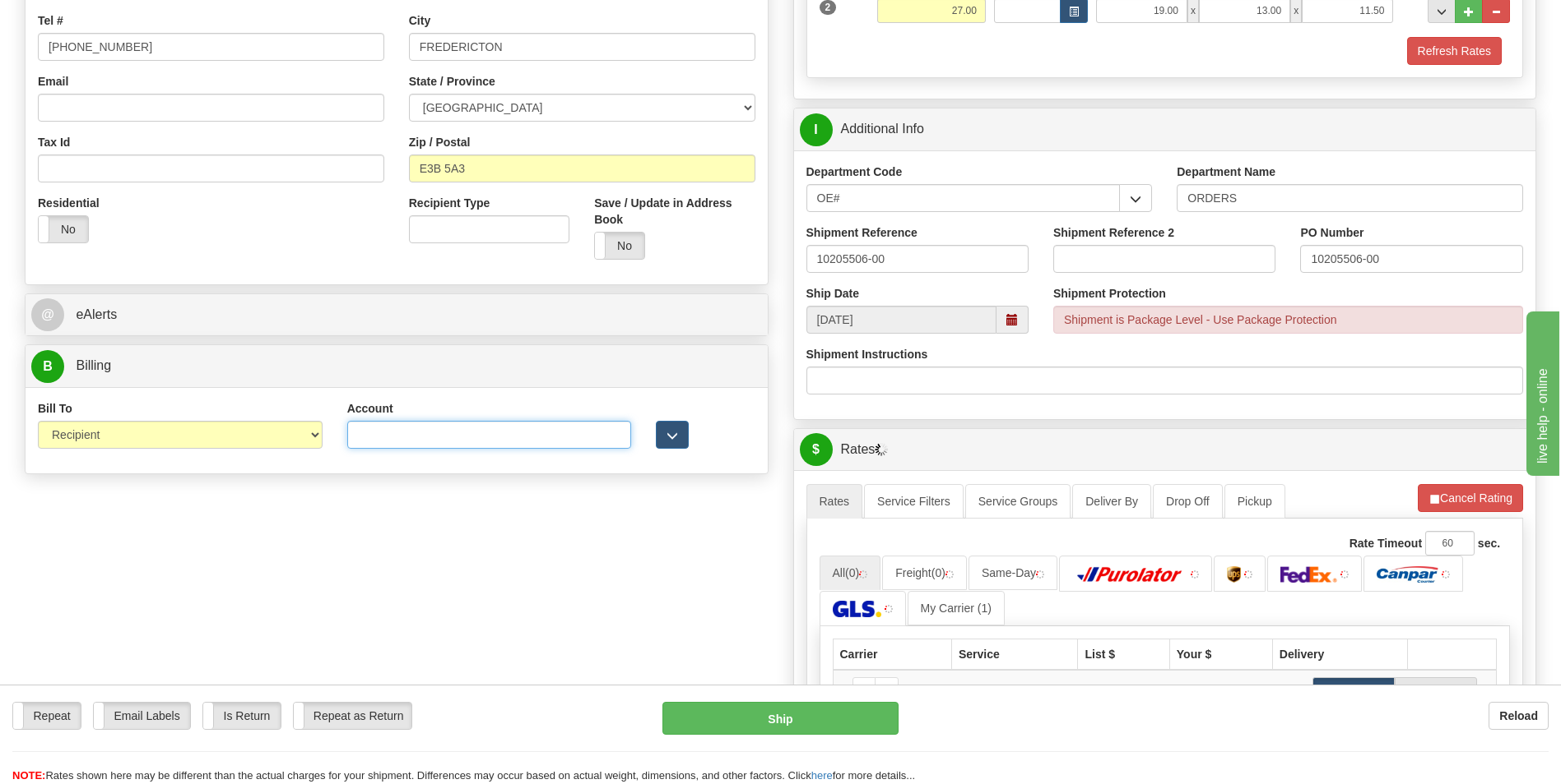
click at [408, 438] on input "Account" at bounding box center [489, 435] width 284 height 28
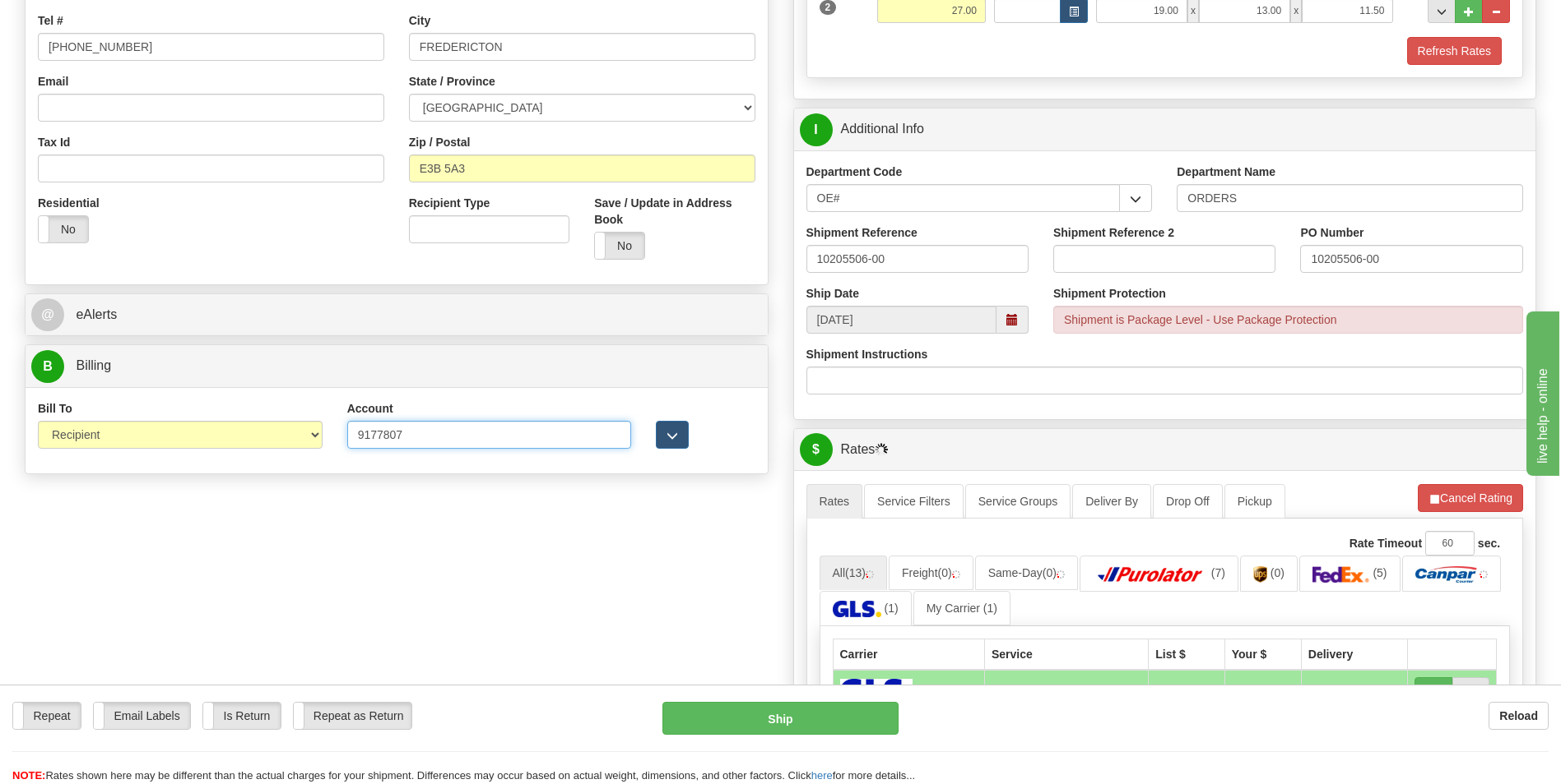
type input "9177807"
click at [430, 549] on div "Create a label for the return Create Pickup Without Label S" at bounding box center [780, 478] width 1536 height 1513
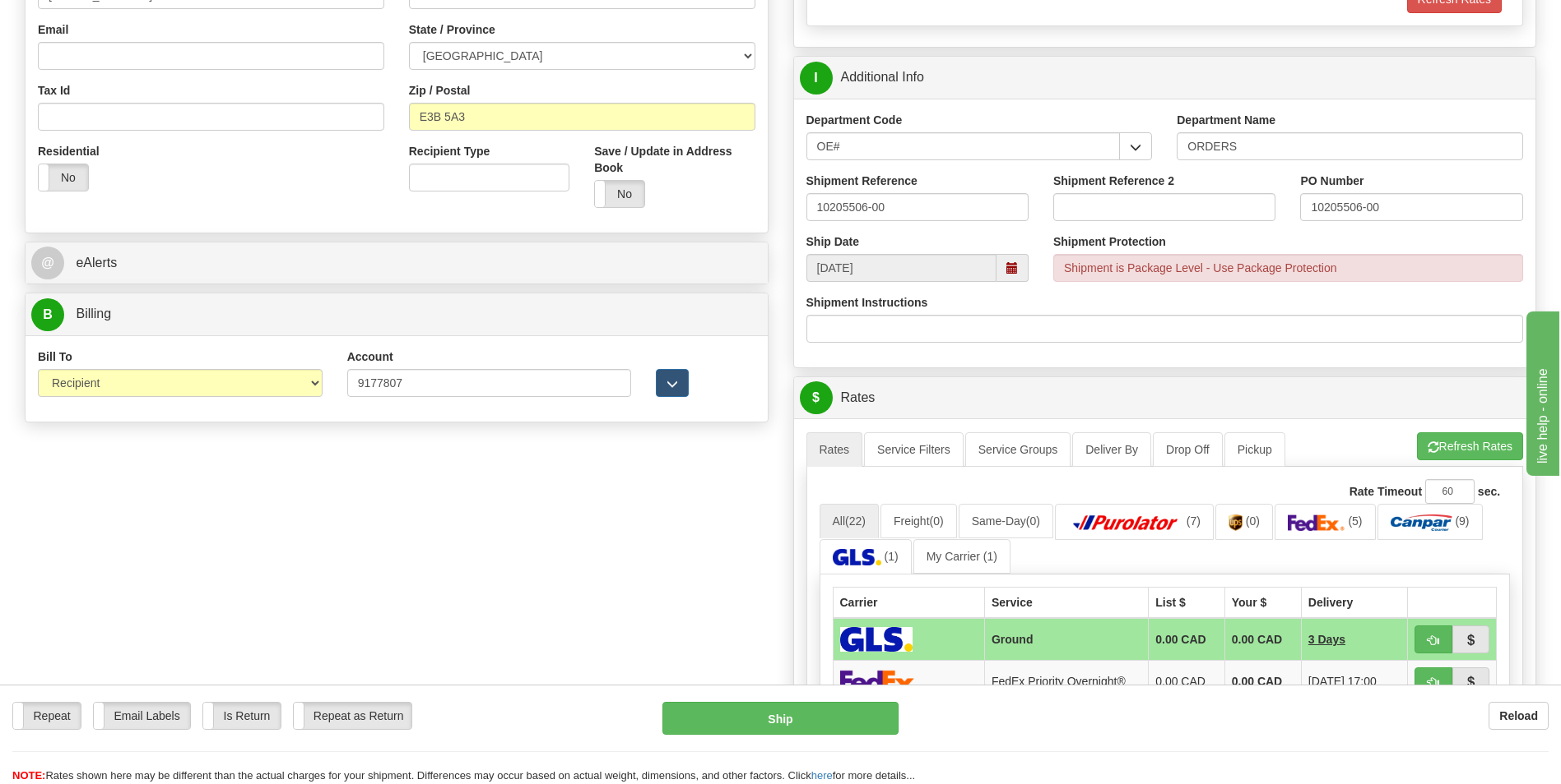
scroll to position [658, 0]
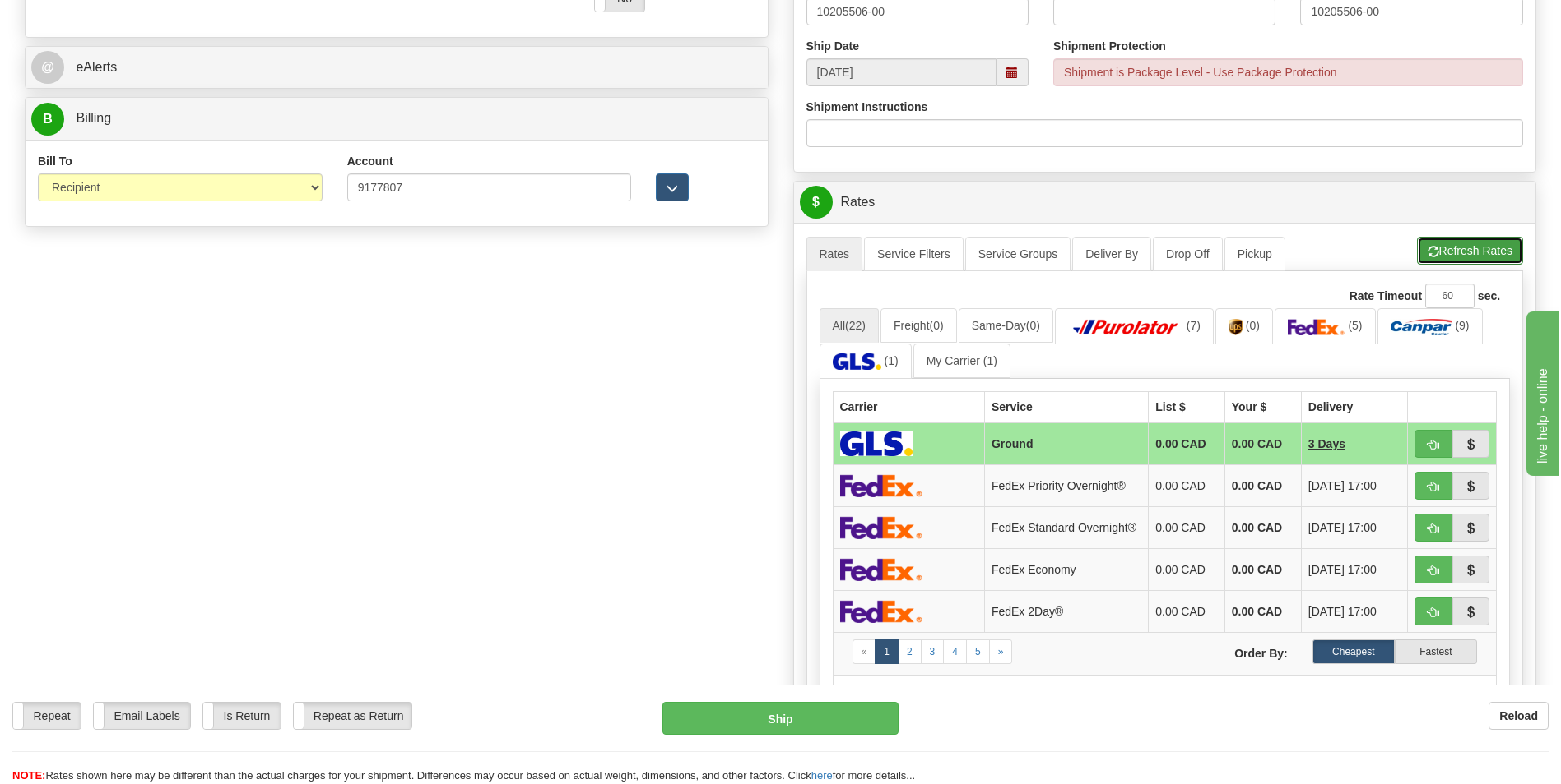
click at [1469, 246] on button "Refresh Rates" at bounding box center [1469, 251] width 106 height 28
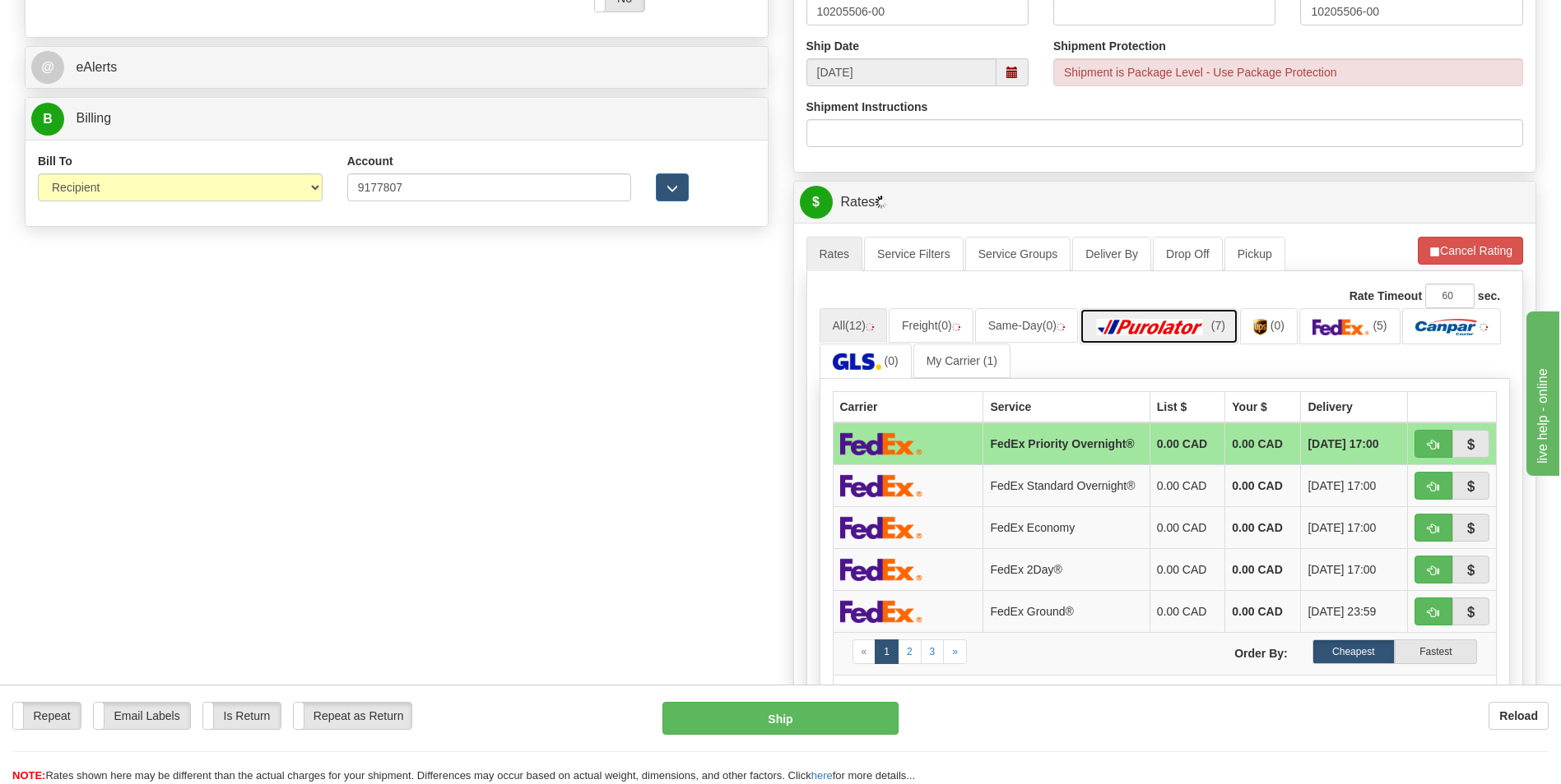
click at [1165, 323] on img at bounding box center [1150, 327] width 115 height 17
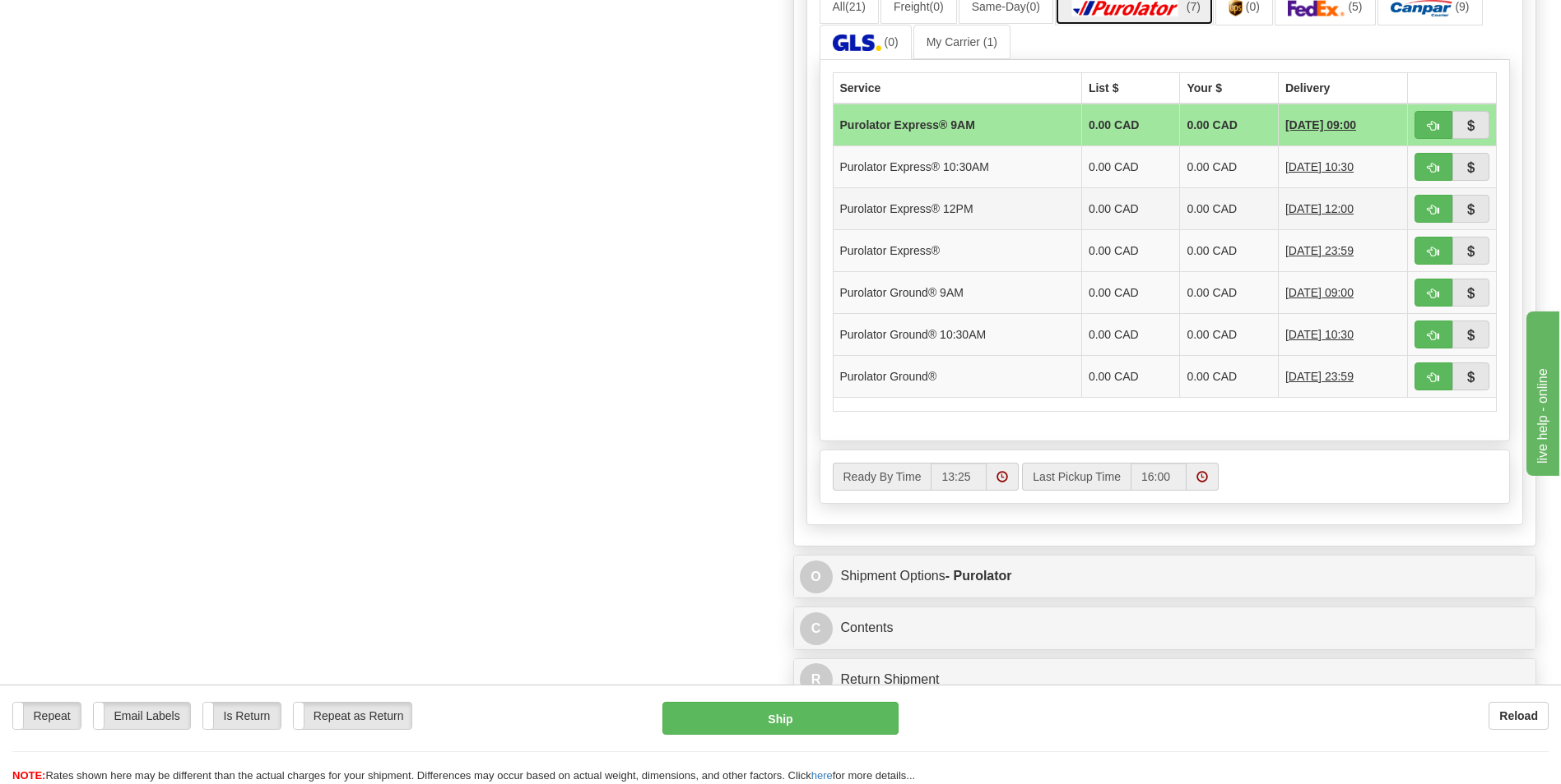
scroll to position [987, 0]
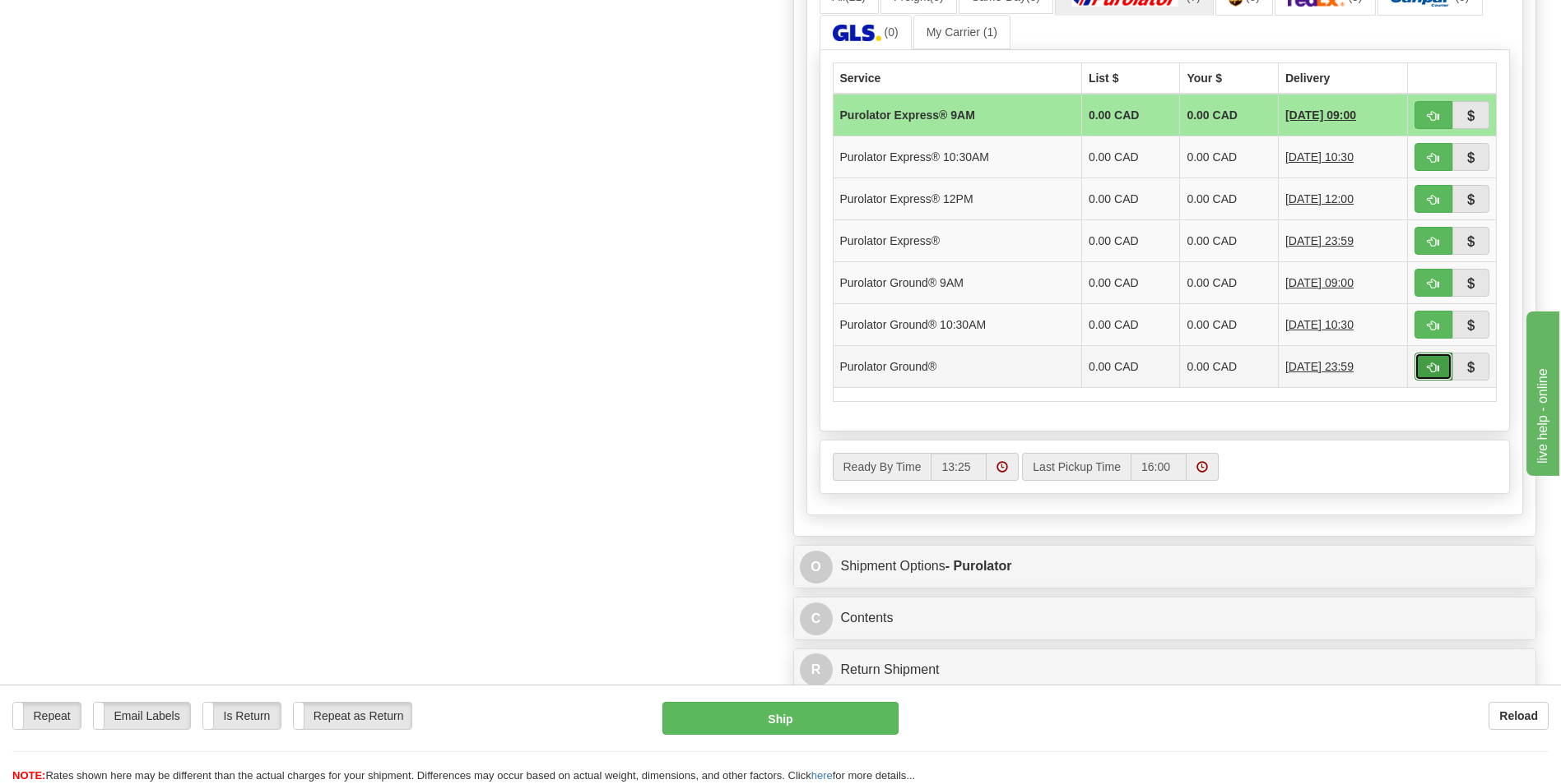
click at [1436, 363] on span "button" at bounding box center [1433, 368] width 12 height 11
type input "260"
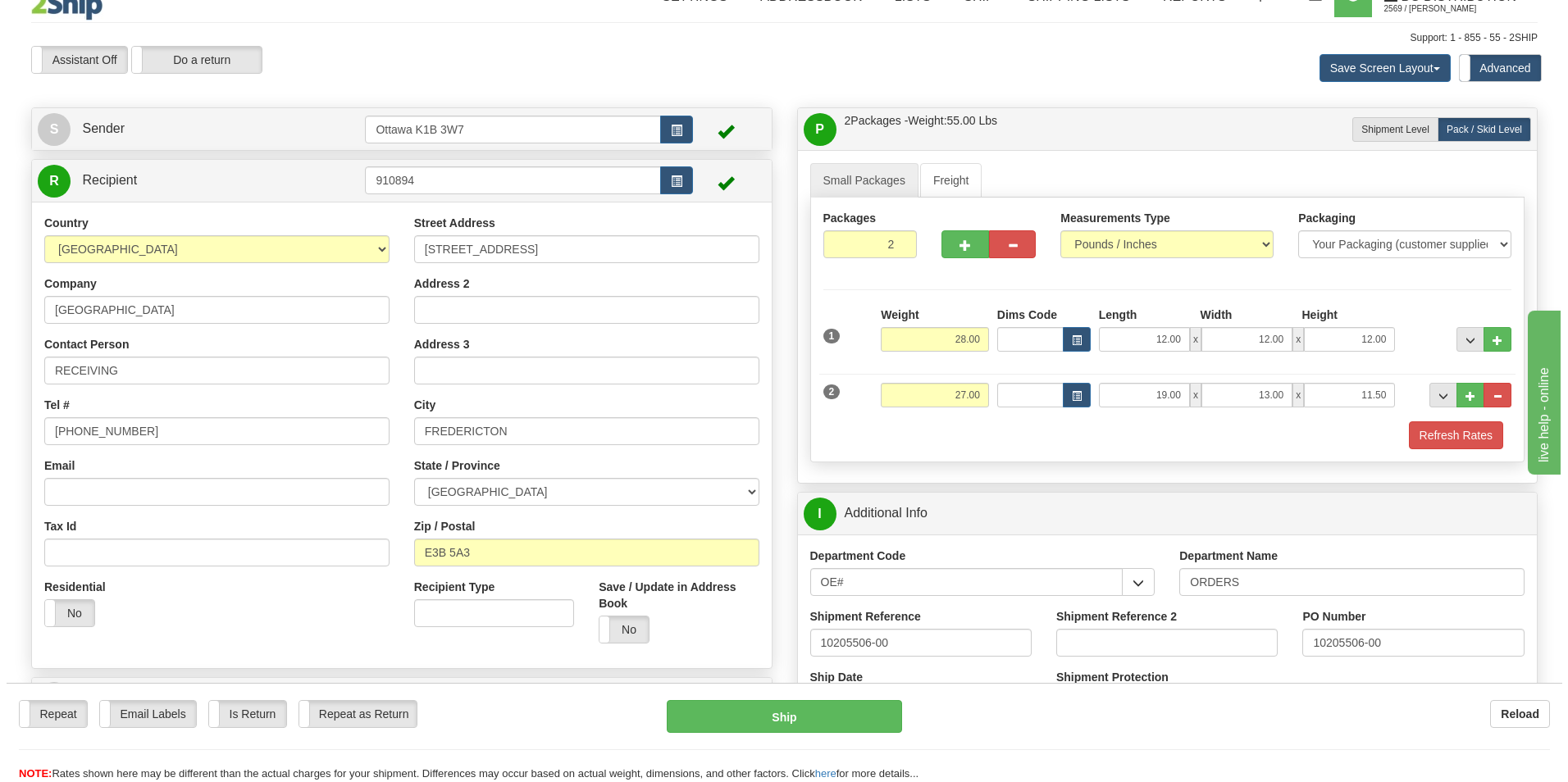
scroll to position [0, 0]
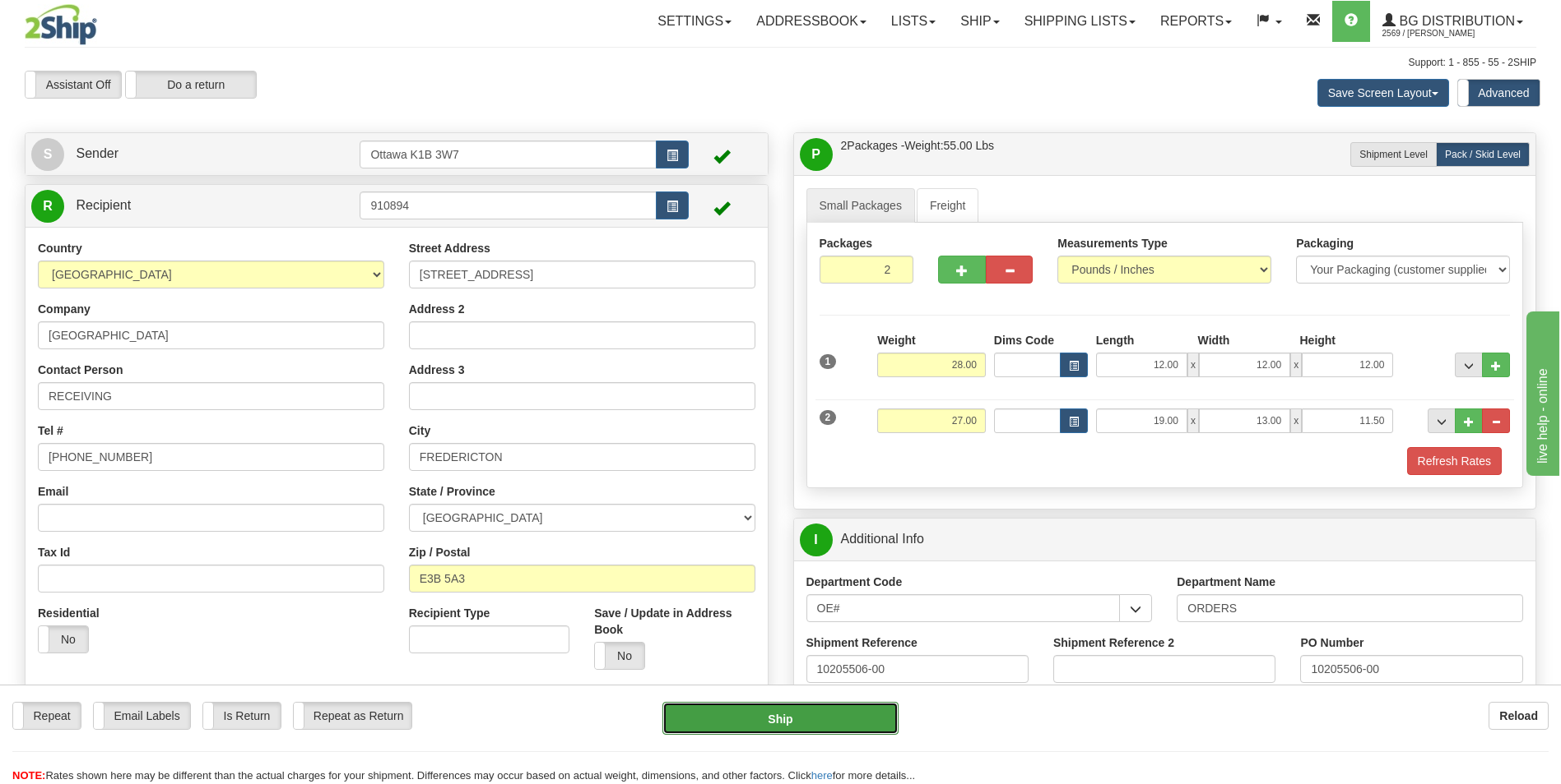
click at [850, 720] on button "Ship" at bounding box center [780, 718] width 235 height 32
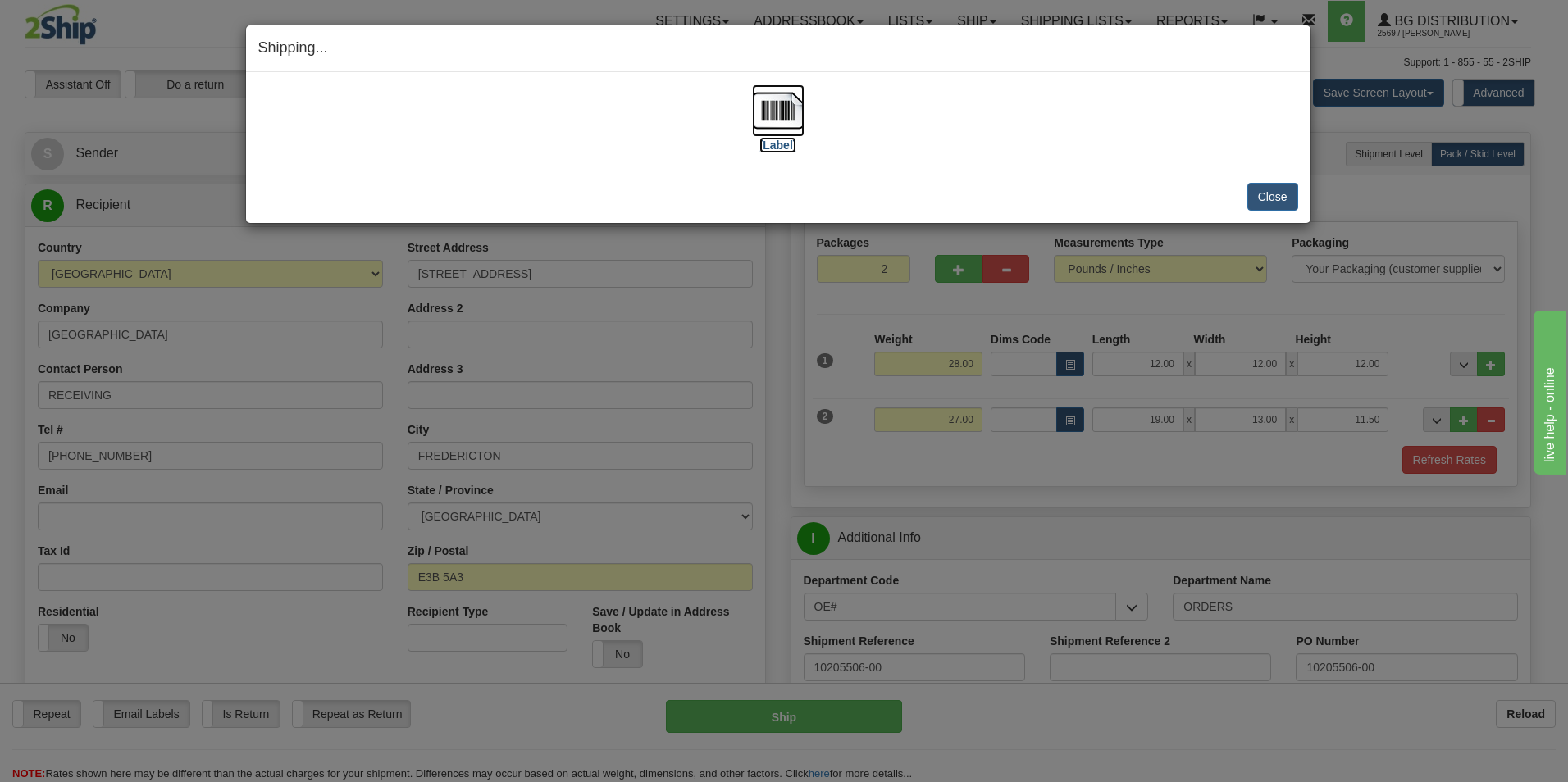
click at [777, 148] on label "[Label]" at bounding box center [778, 145] width 37 height 17
